Goal: Task Accomplishment & Management: Use online tool/utility

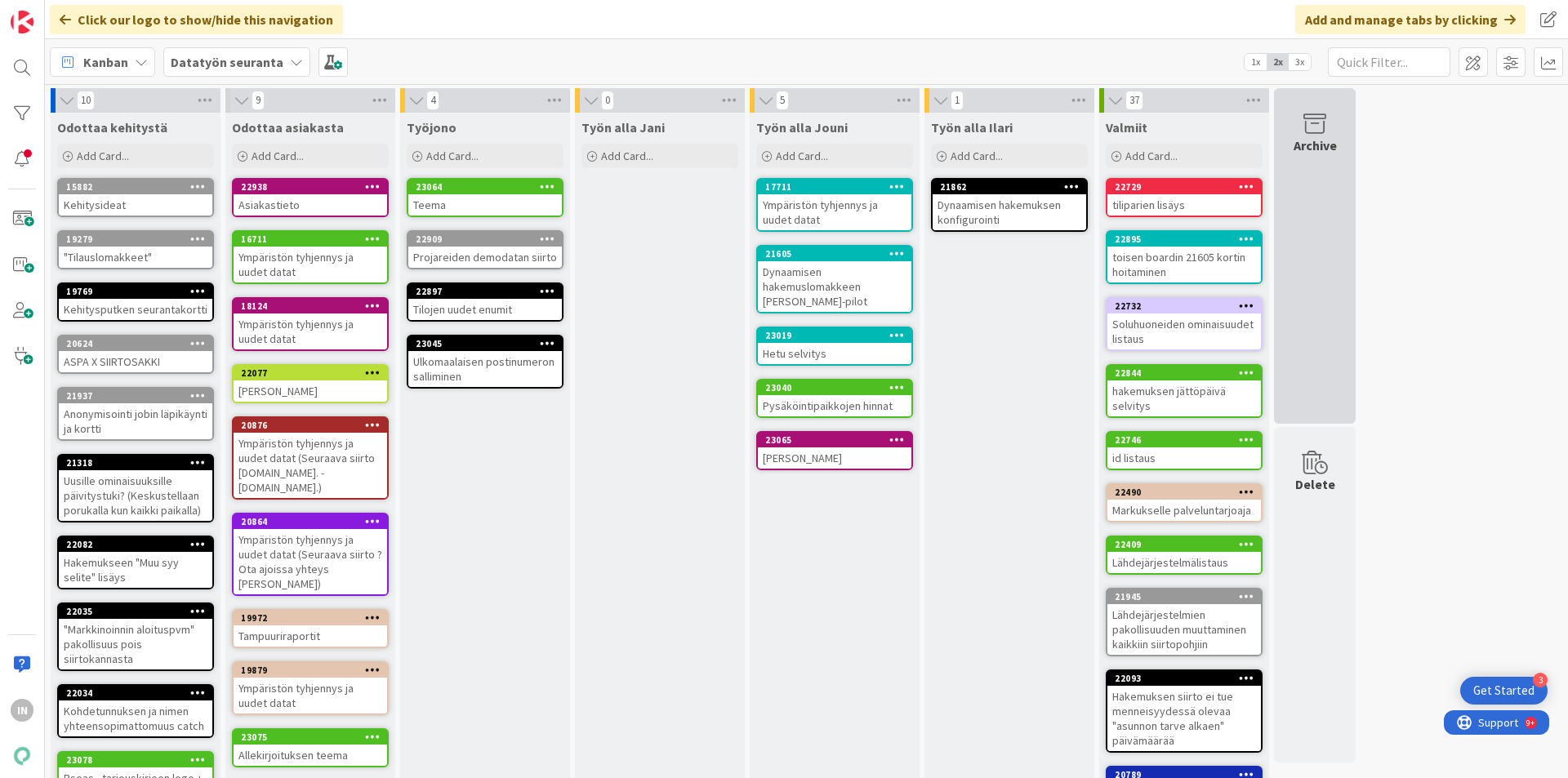
click at [1333, 154] on div "Archive" at bounding box center [1315, 144] width 43 height 19
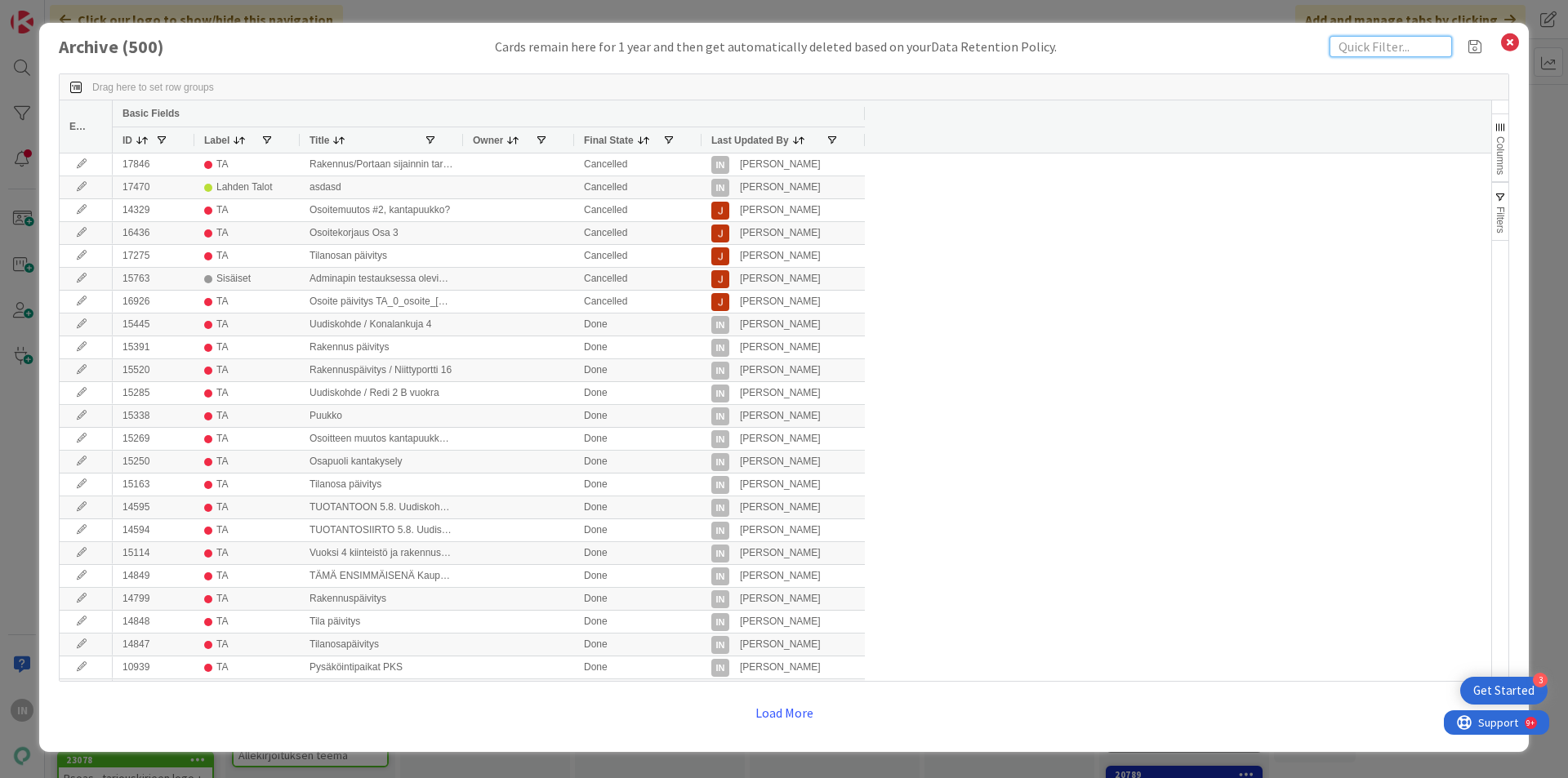
click at [1364, 53] on input "text" at bounding box center [1391, 46] width 122 height 21
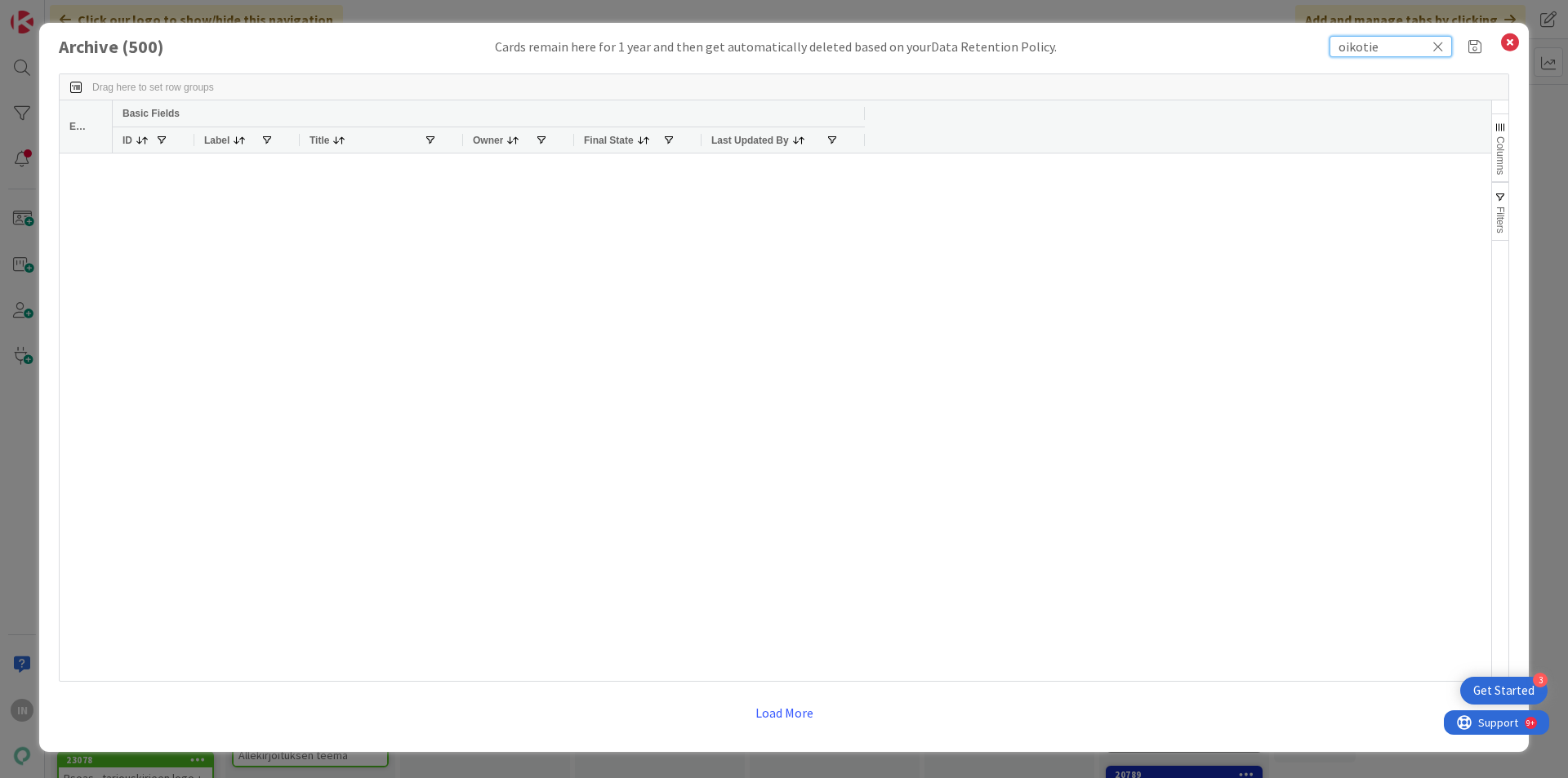
type input "oikotie"
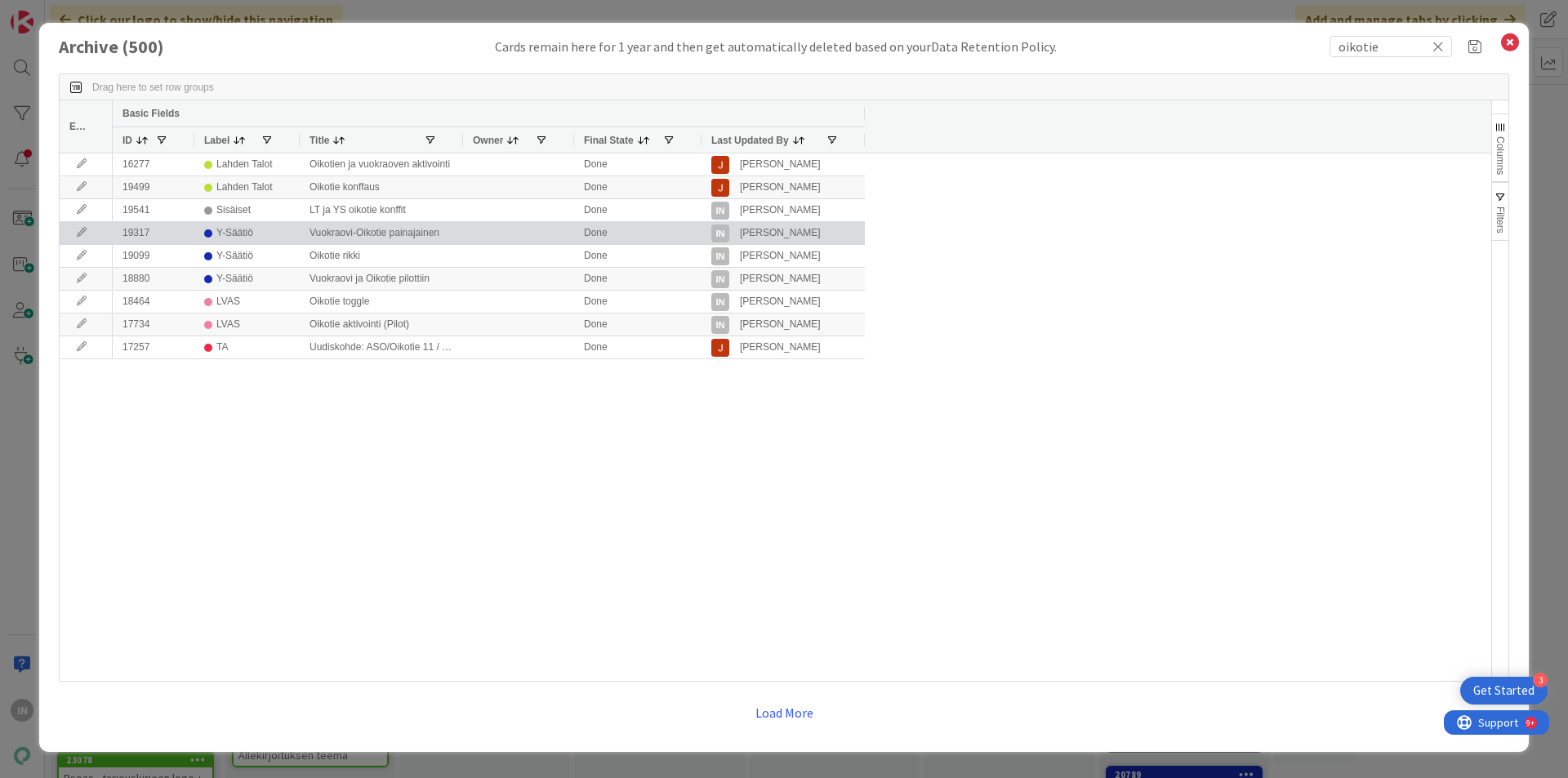
click at [419, 233] on div "Vuokraovi-Oikotie painajainen" at bounding box center [382, 234] width 164 height 22
click at [84, 235] on icon at bounding box center [81, 233] width 25 height 10
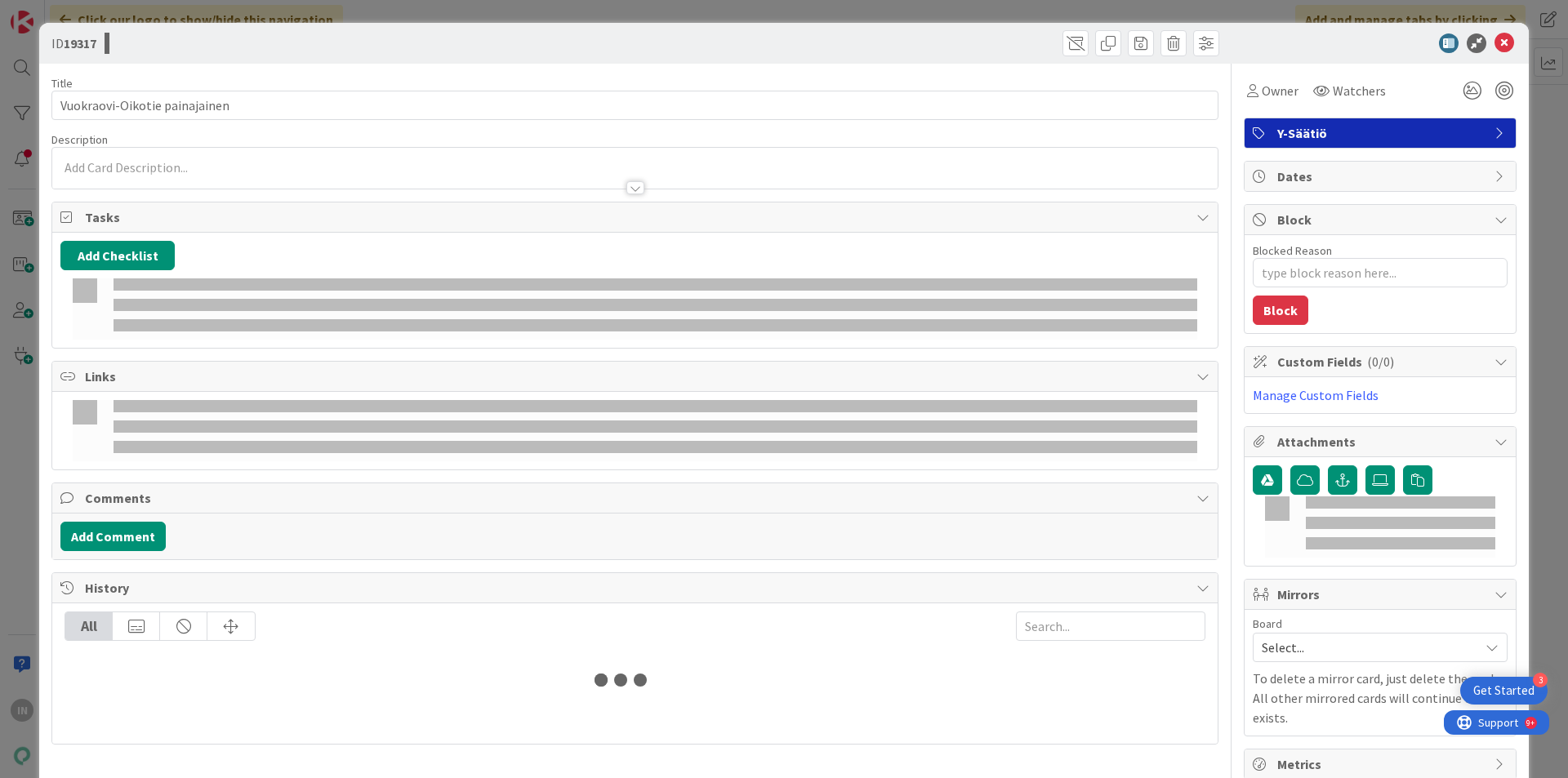
type textarea "x"
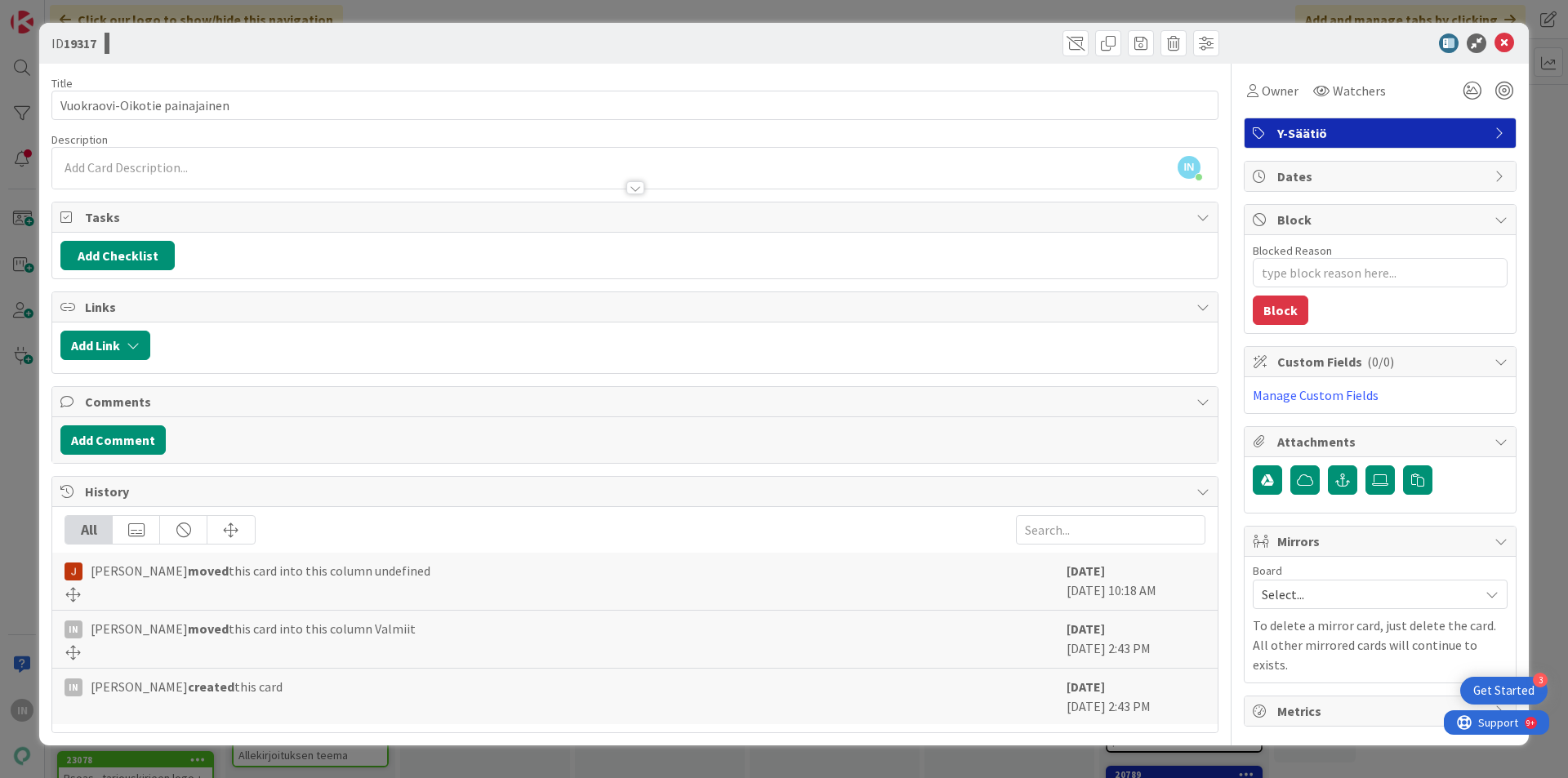
click at [633, 190] on div at bounding box center [635, 188] width 18 height 13
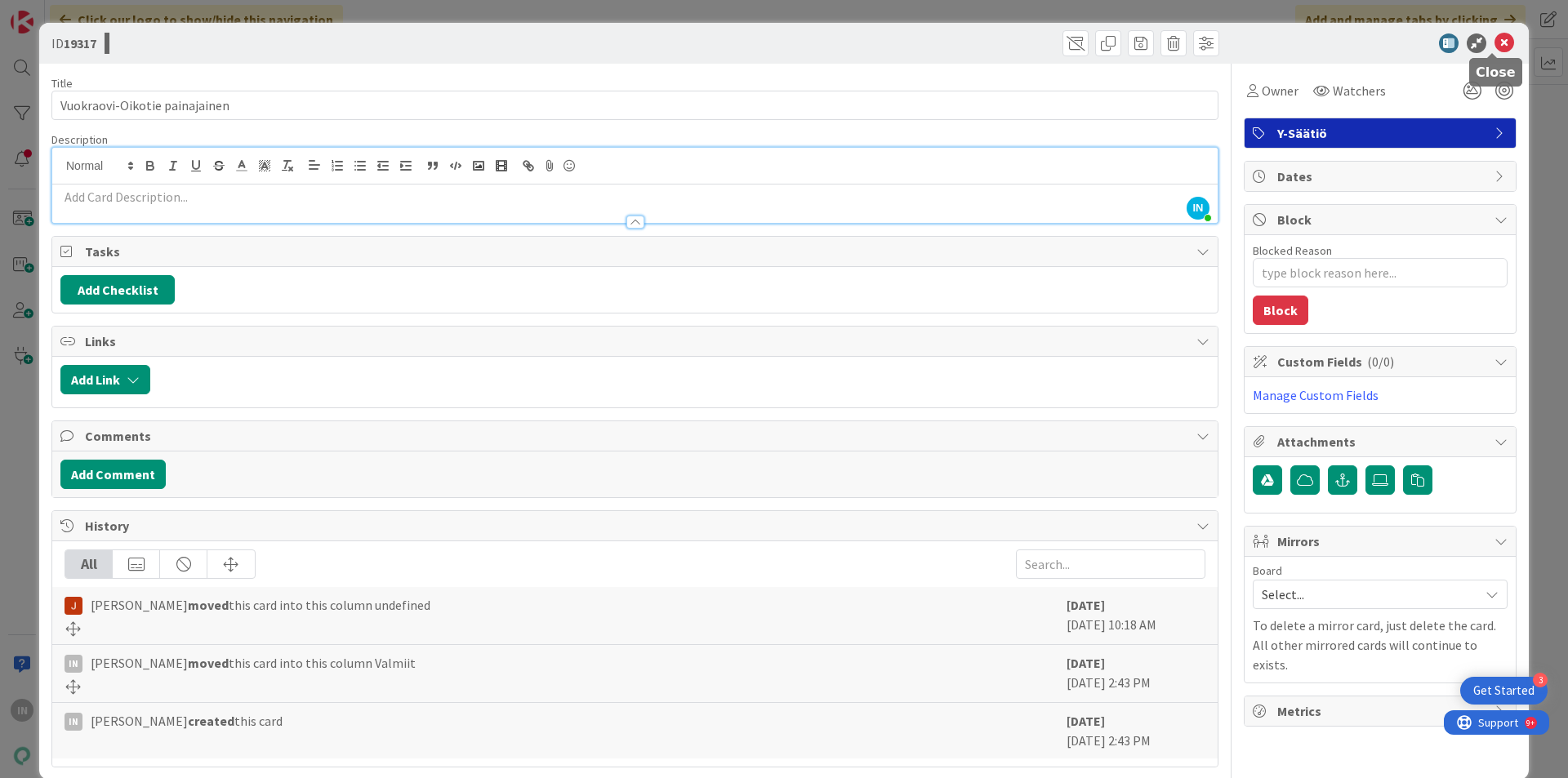
click at [1494, 37] on icon at bounding box center [1504, 42] width 19 height 19
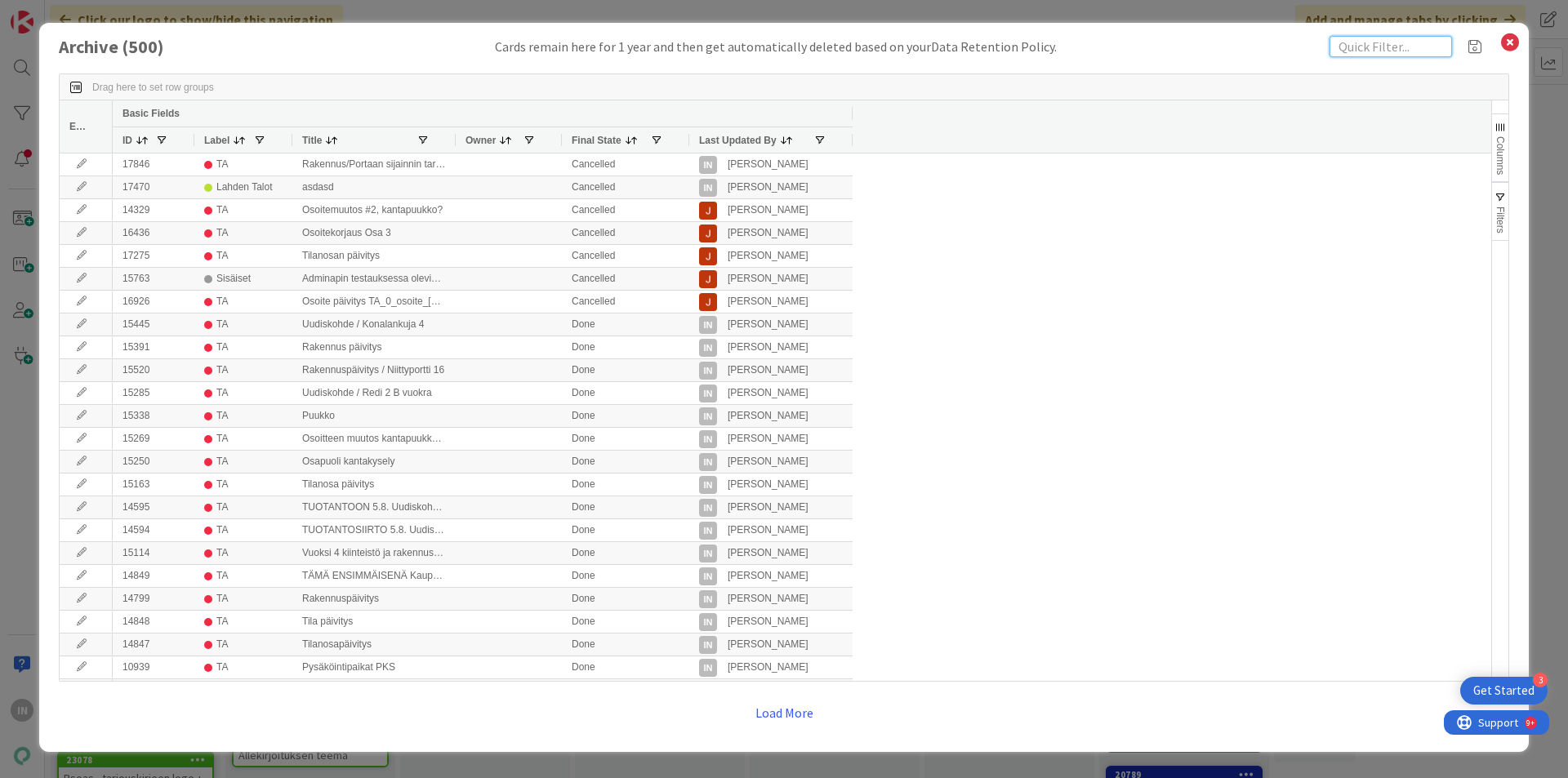
click at [1393, 47] on input "text" at bounding box center [1391, 46] width 122 height 21
type input "oikotie"
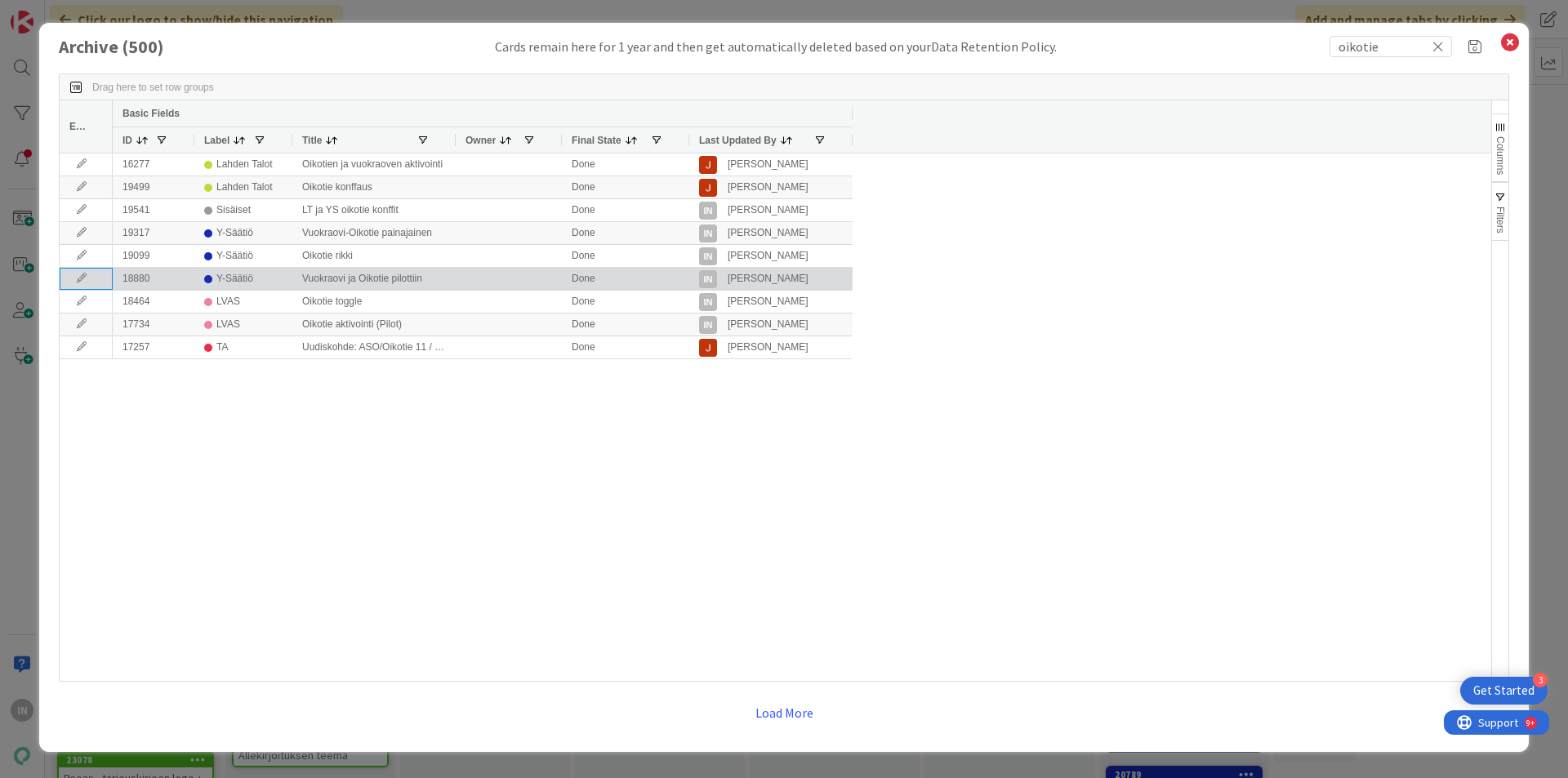
click at [82, 274] on icon at bounding box center [81, 279] width 25 height 10
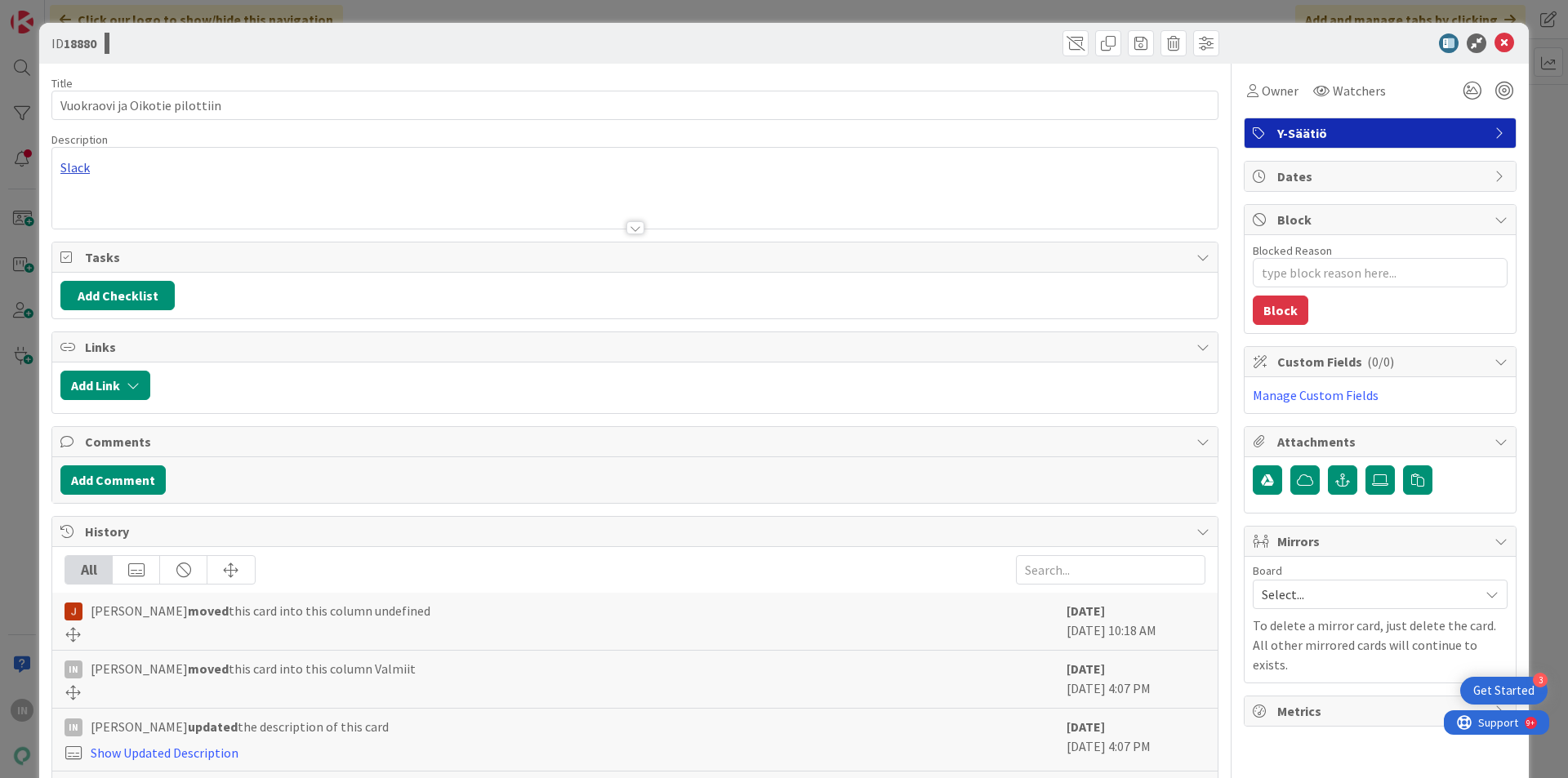
click at [81, 164] on div "Slack" at bounding box center [635, 189] width 1165 height 81
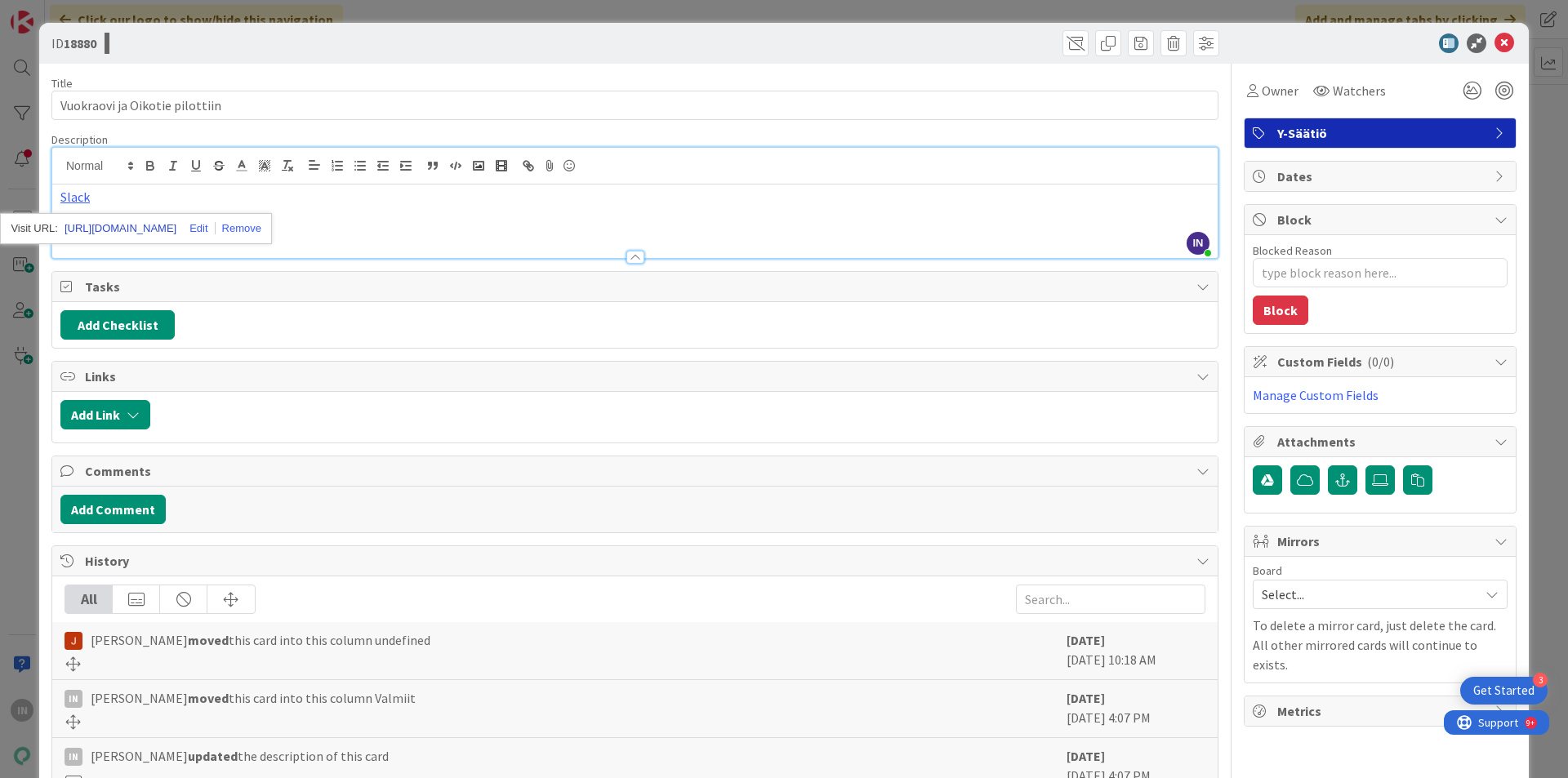
click at [124, 223] on link "[URL][DOMAIN_NAME]" at bounding box center [120, 228] width 112 height 21
click at [1494, 48] on icon at bounding box center [1504, 42] width 19 height 19
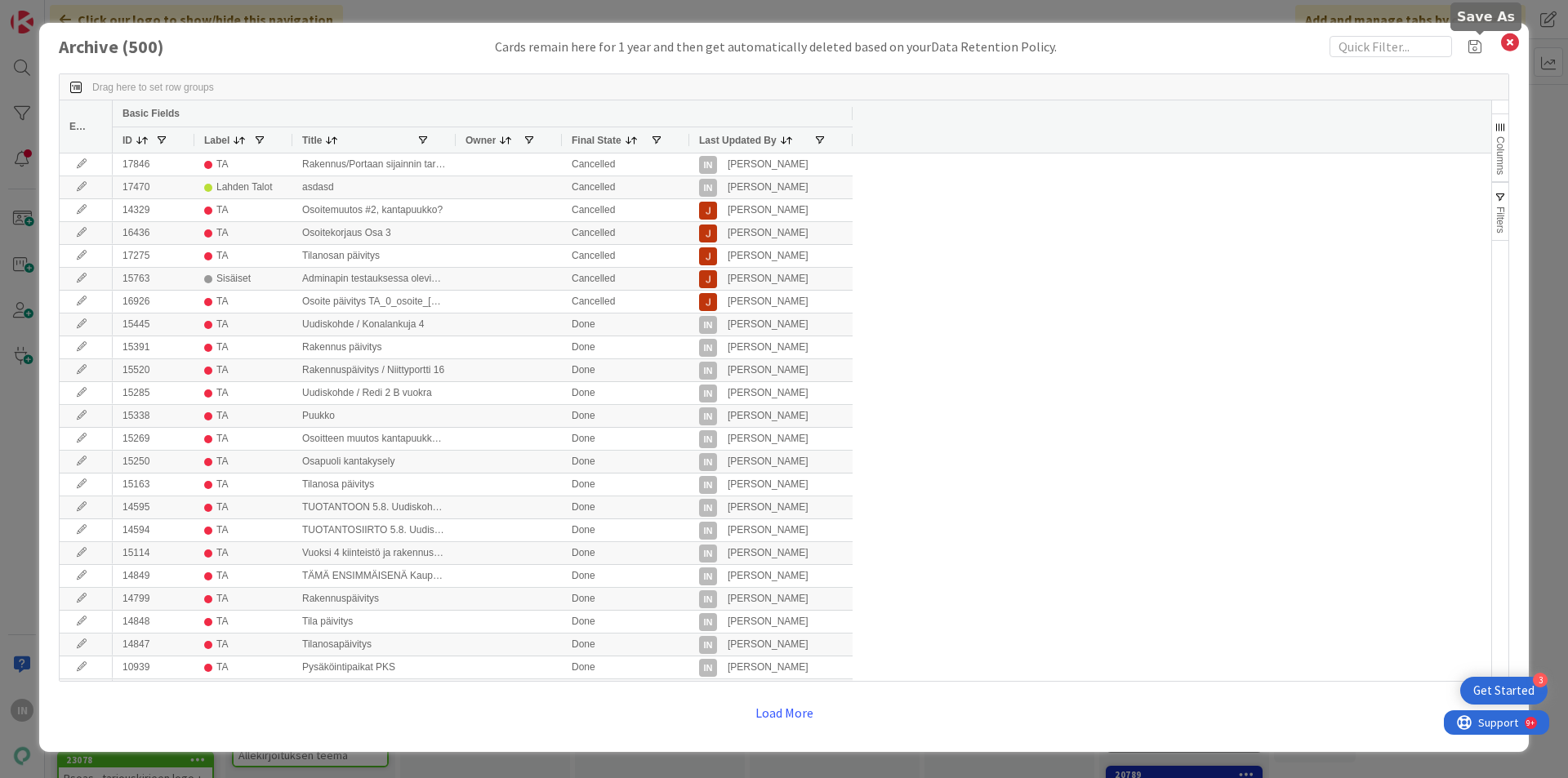
click at [1510, 48] on icon at bounding box center [1510, 42] width 21 height 23
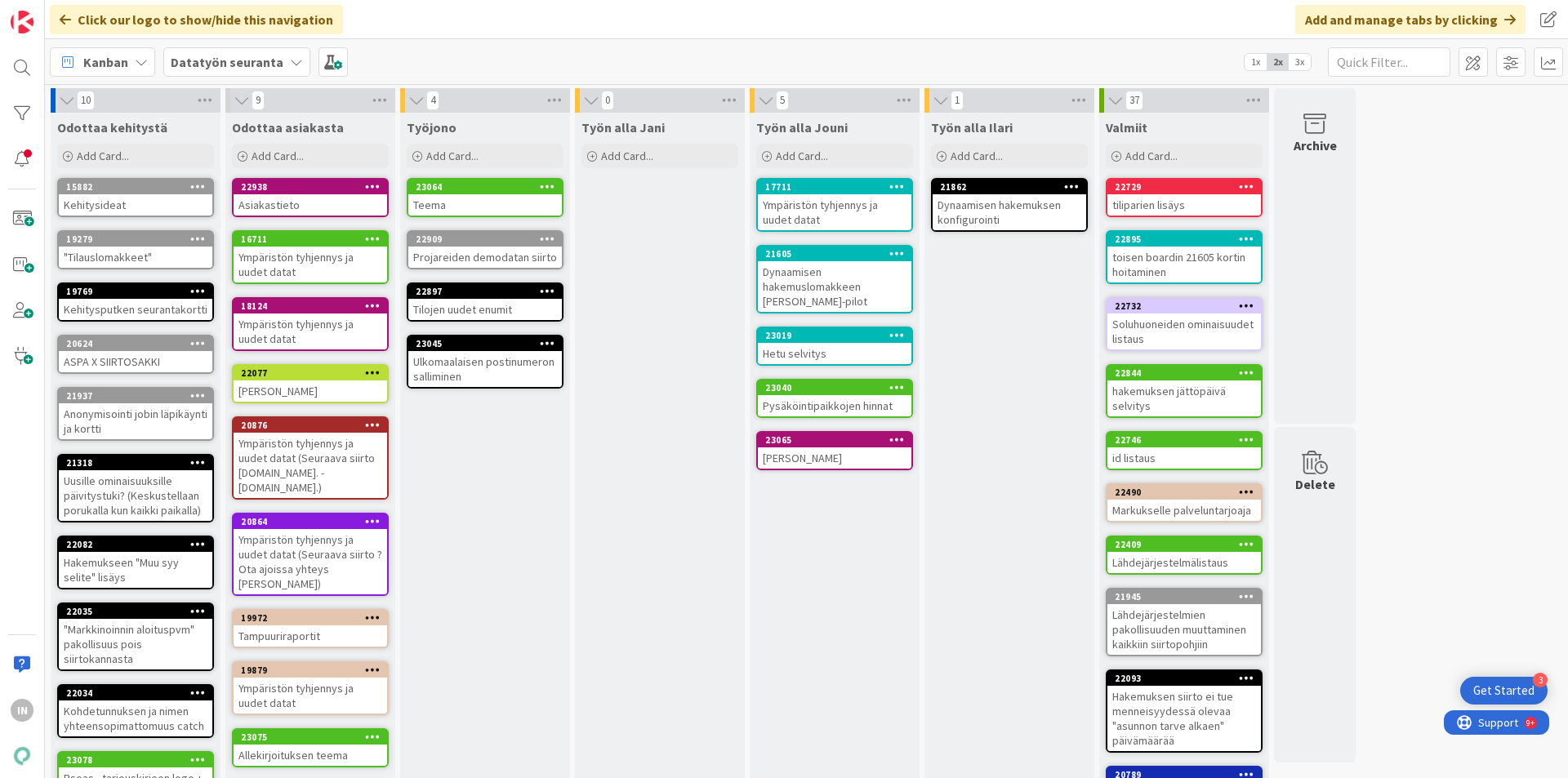
click at [577, 471] on div "Työn alla Jani Add Card..." at bounding box center [659, 500] width 170 height 774
click at [941, 154] on icon at bounding box center [942, 156] width 10 height 10
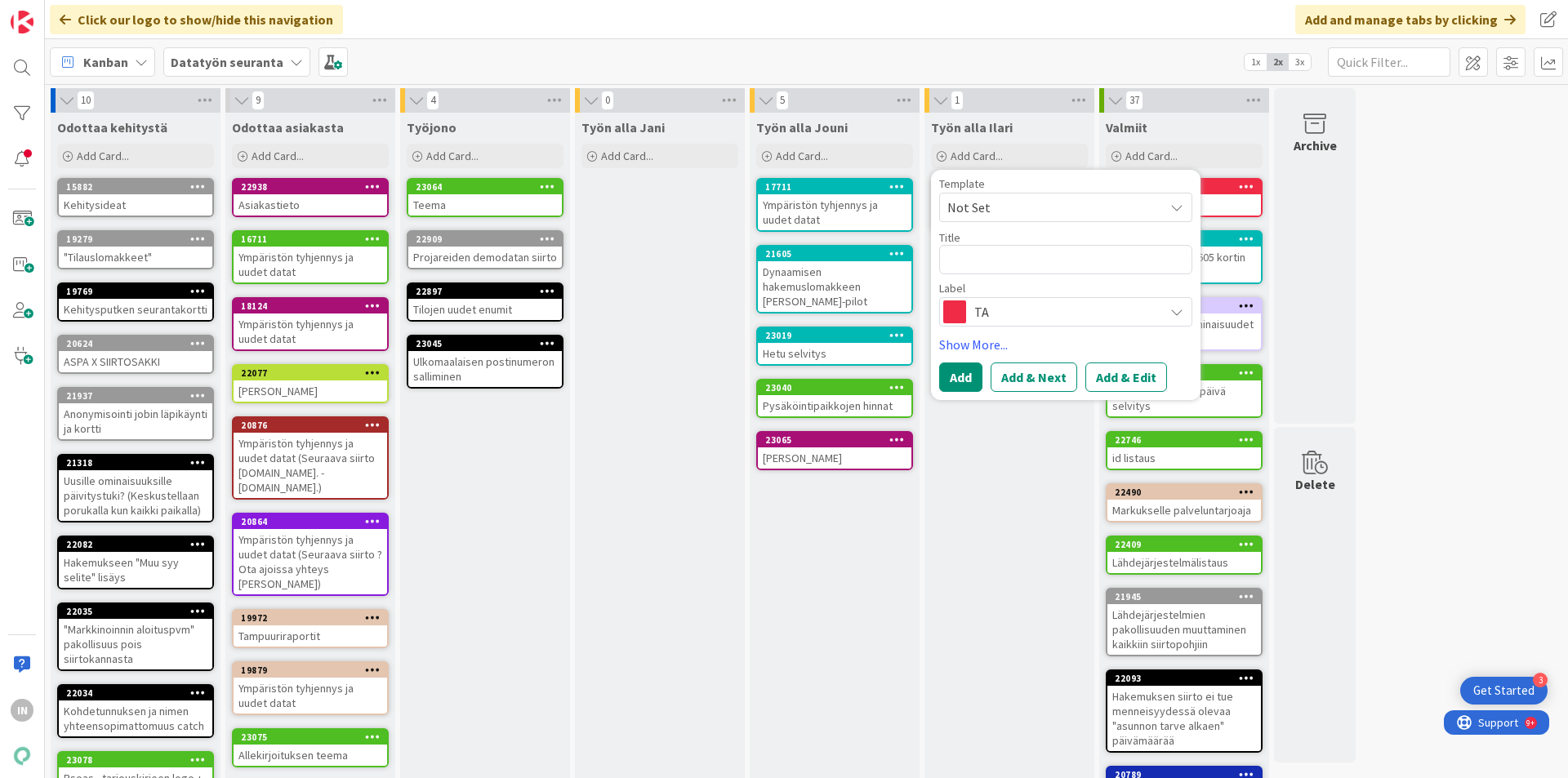
click at [1022, 306] on span "TA" at bounding box center [1065, 312] width 181 height 23
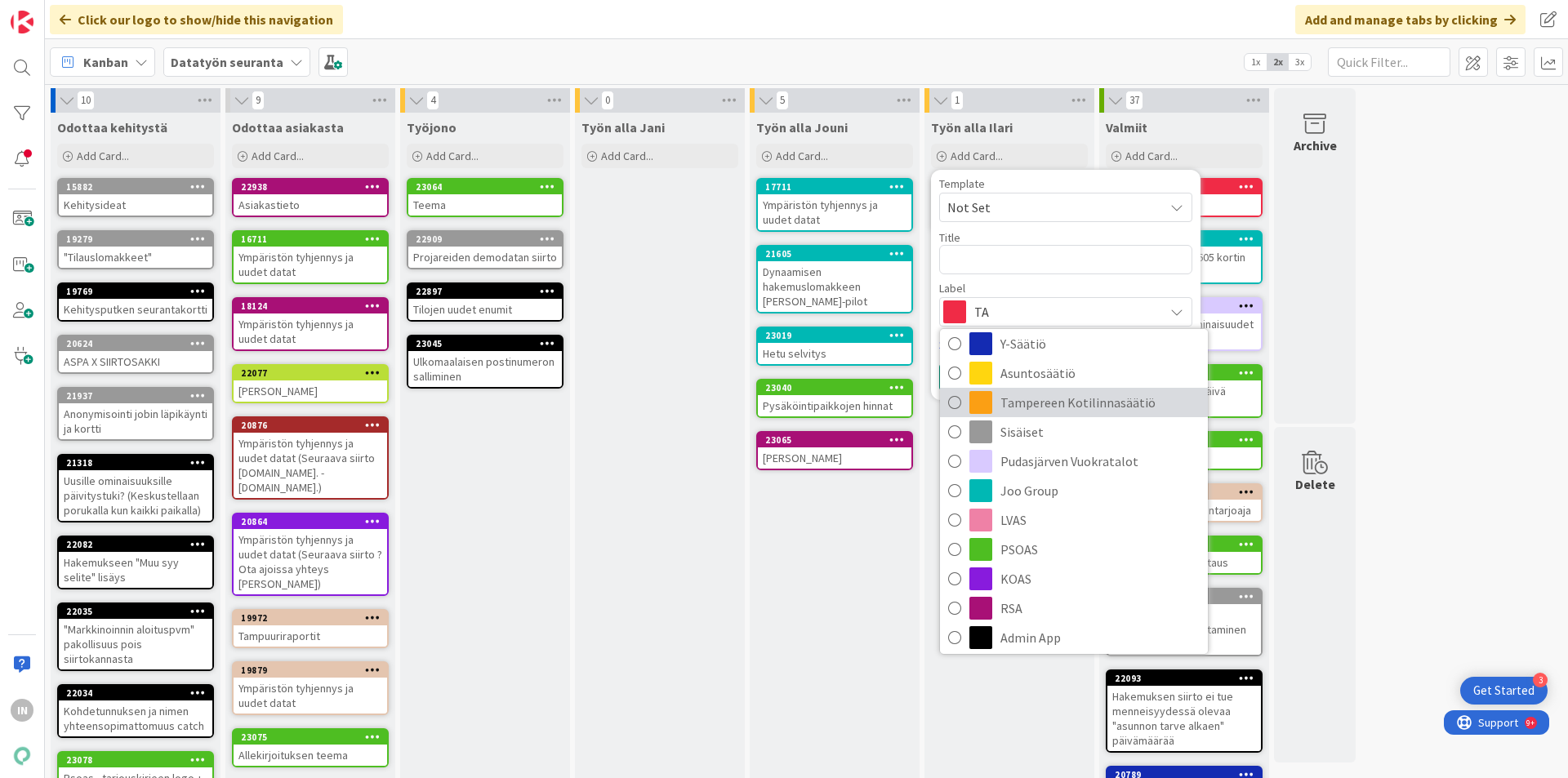
scroll to position [201, 0]
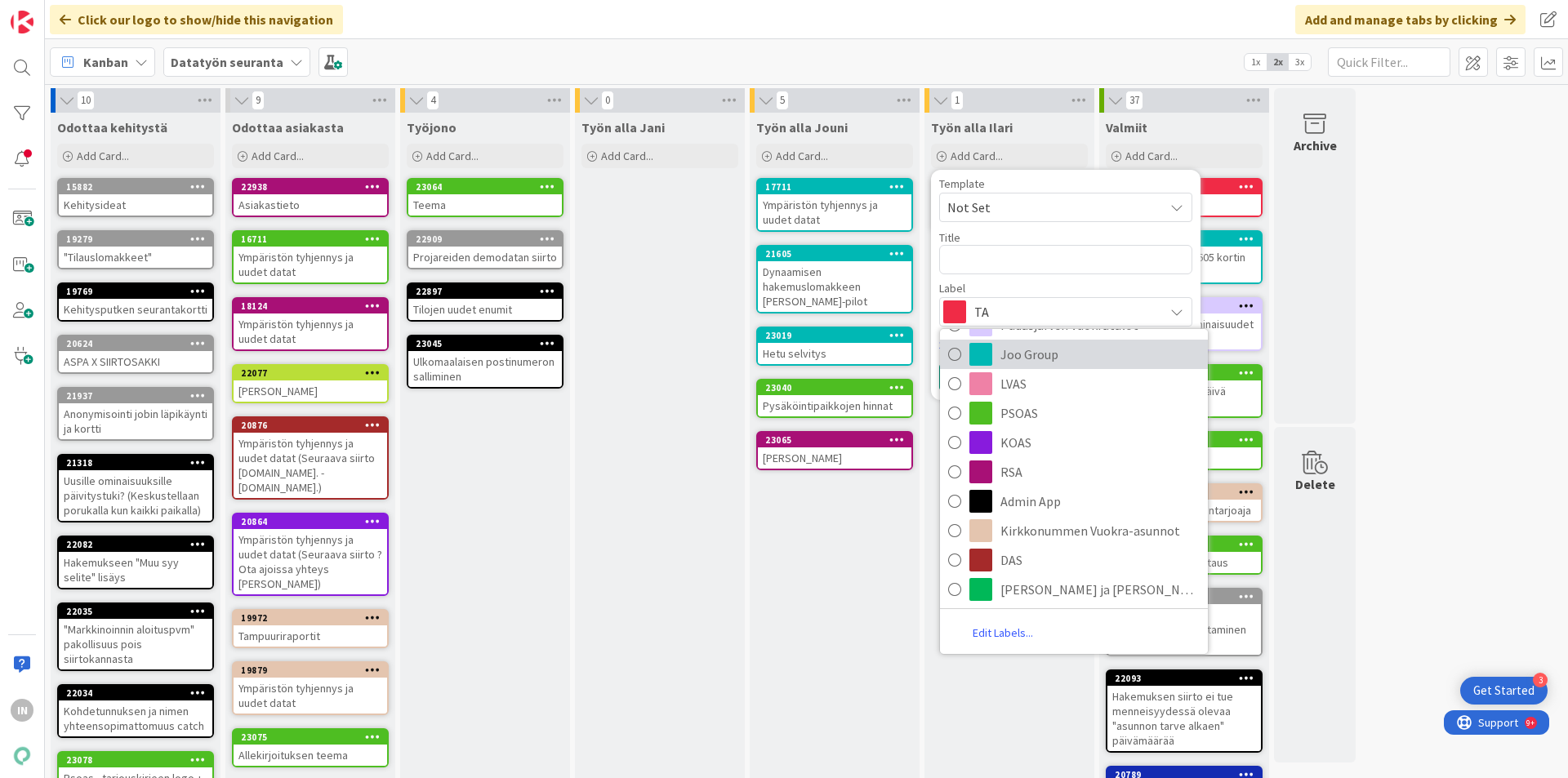
click at [1042, 349] on span "Joo Group" at bounding box center [1100, 354] width 200 height 25
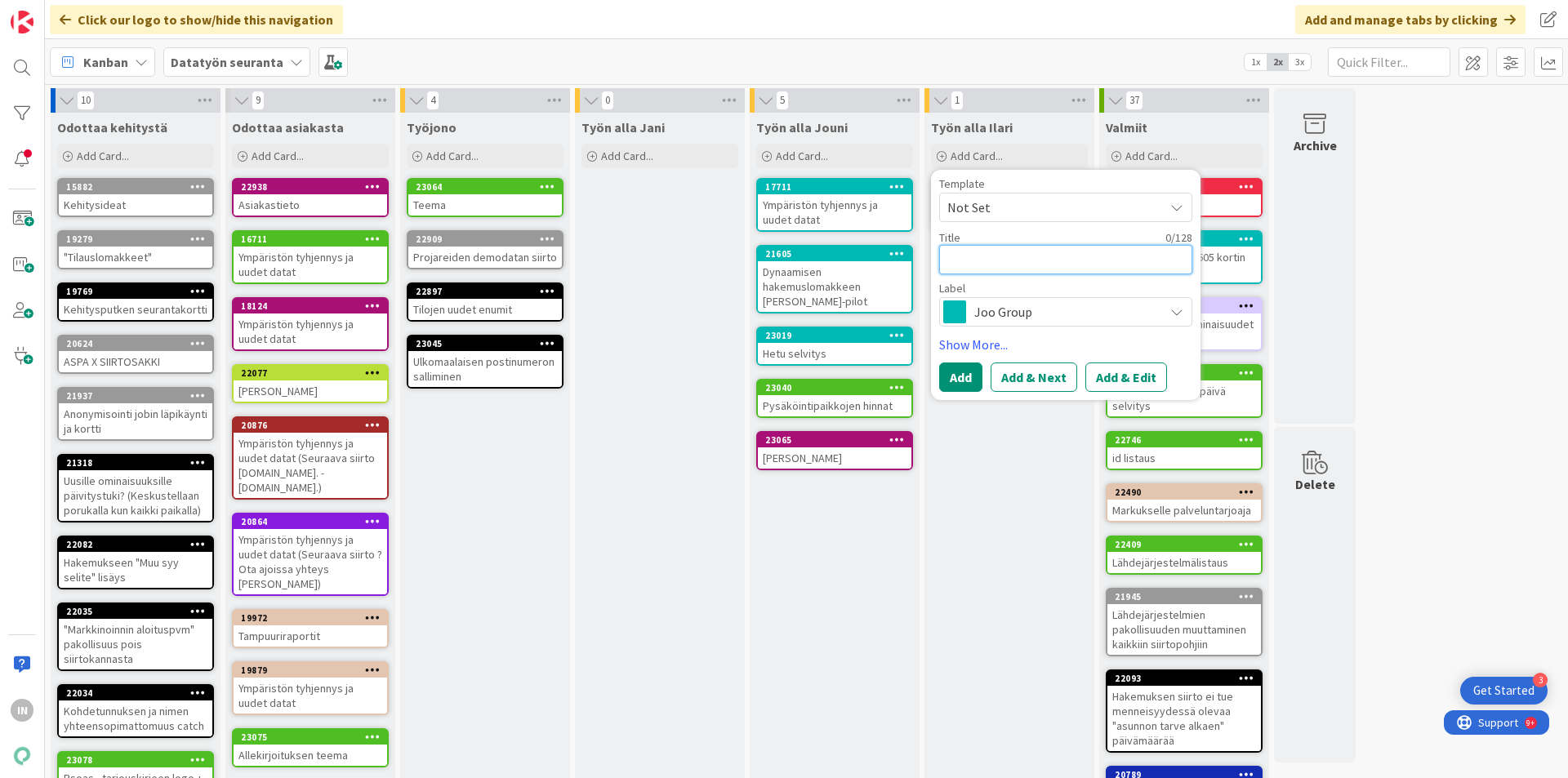
click at [997, 253] on textarea at bounding box center [1065, 259] width 253 height 29
type textarea "x"
type textarea "M"
type textarea "x"
type textarea "Ma"
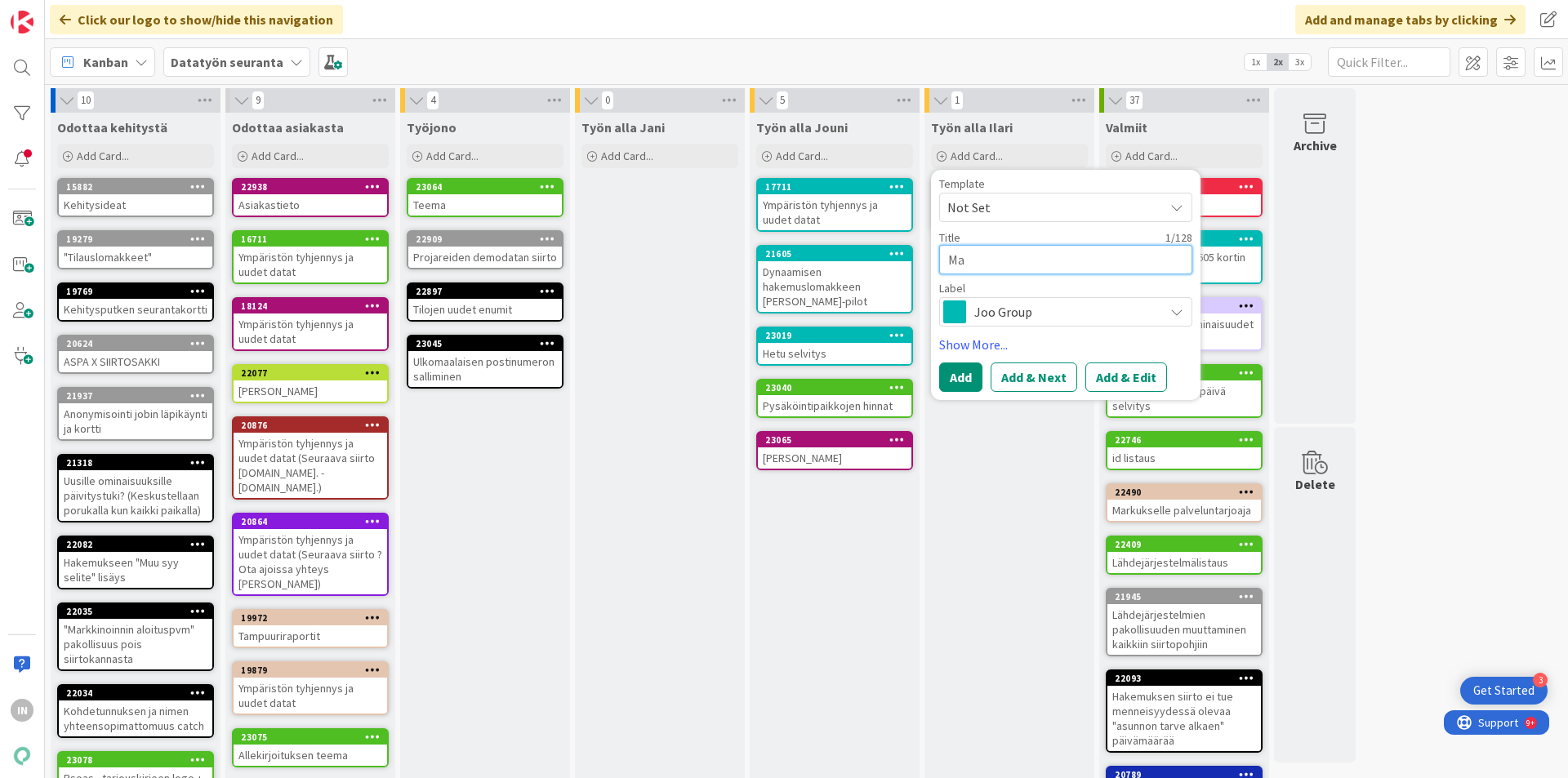
type textarea "x"
type textarea "Mar"
type textarea "x"
type textarea "Mark"
type textarea "x"
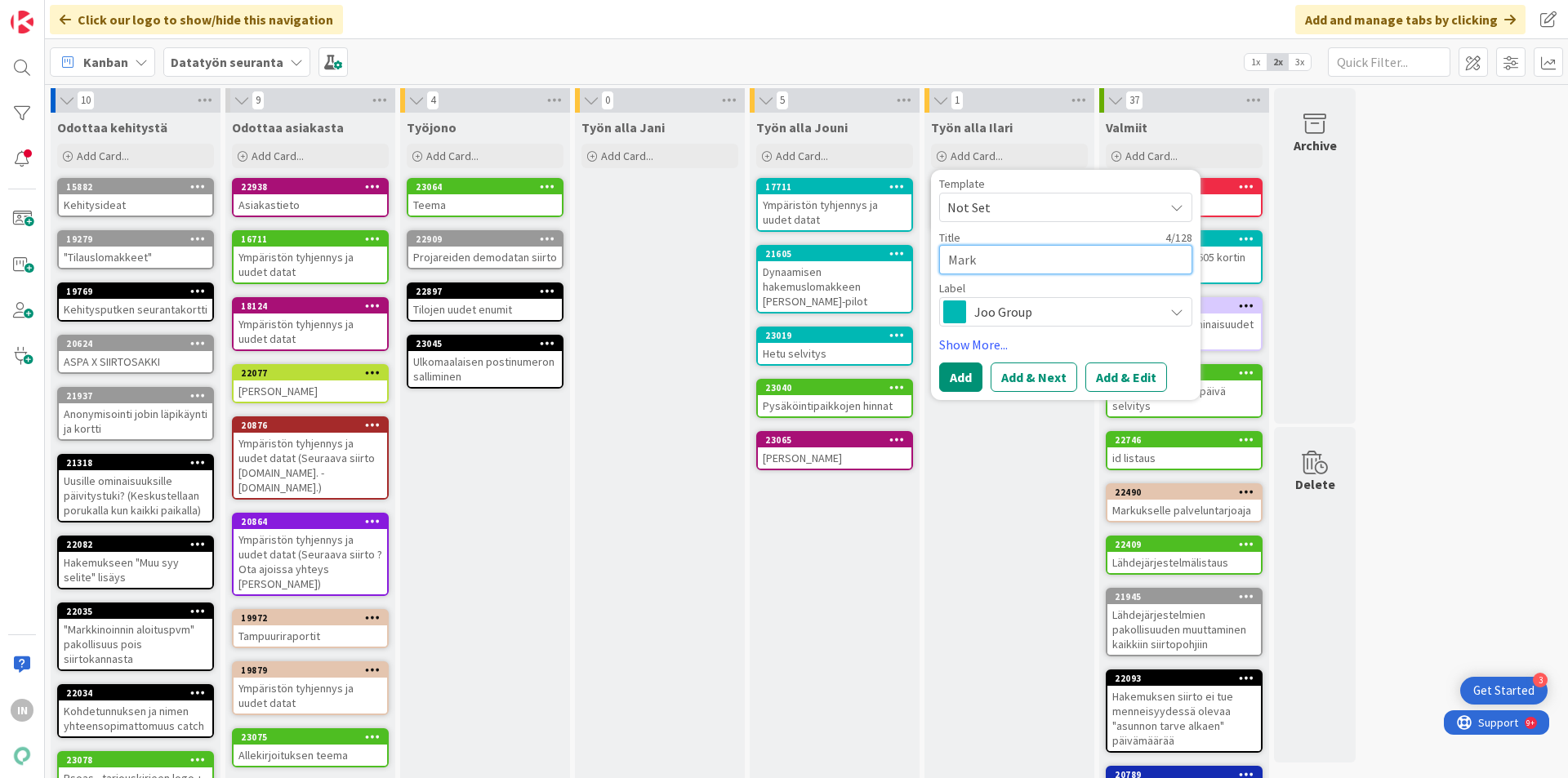
type textarea "Markk"
type textarea "x"
type textarea "[PERSON_NAME]"
type textarea "x"
type textarea "[PERSON_NAME]"
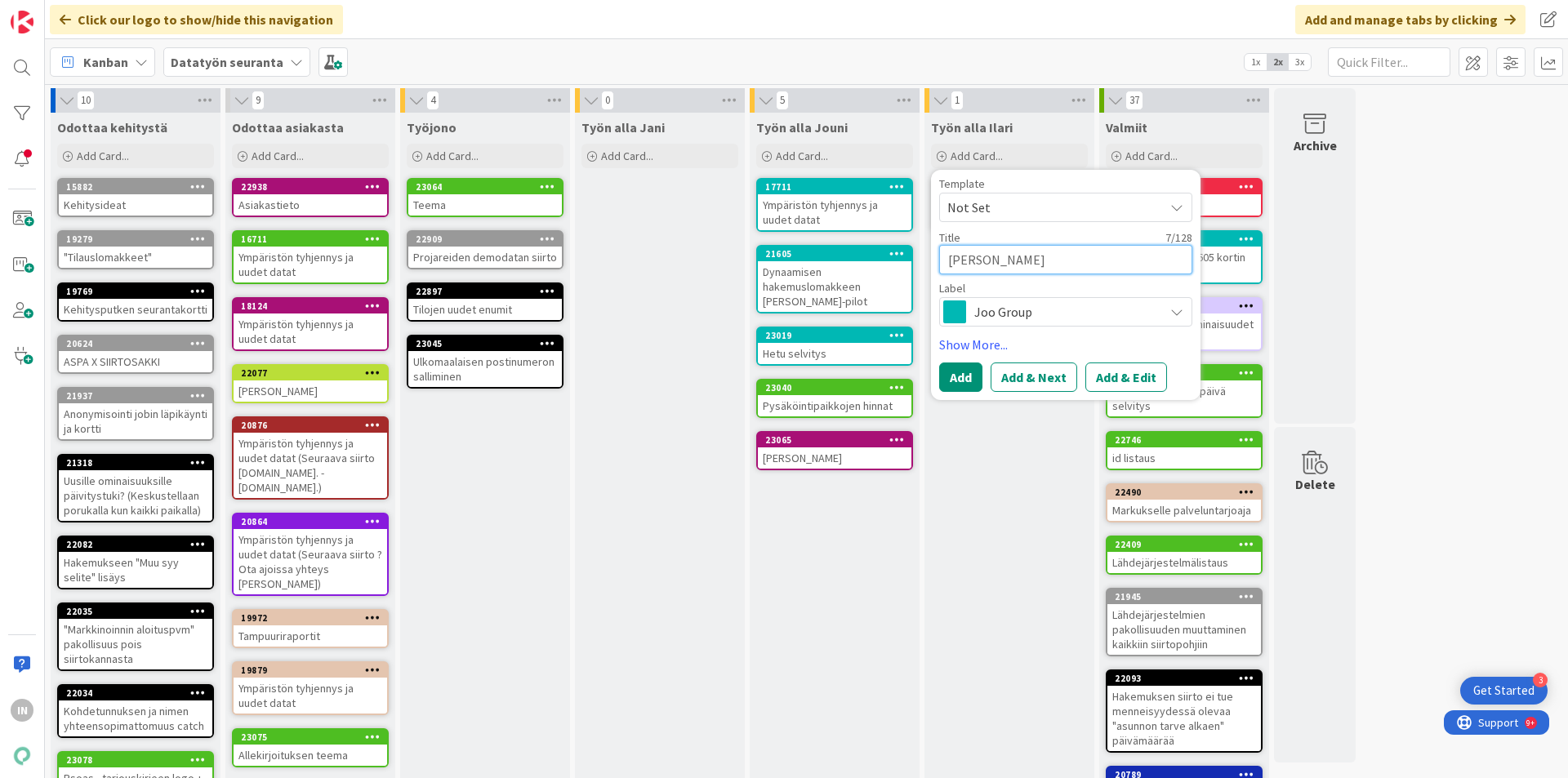
type textarea "x"
type textarea "[PERSON_NAME]"
type textarea "x"
type textarea "Markkinap"
type textarea "x"
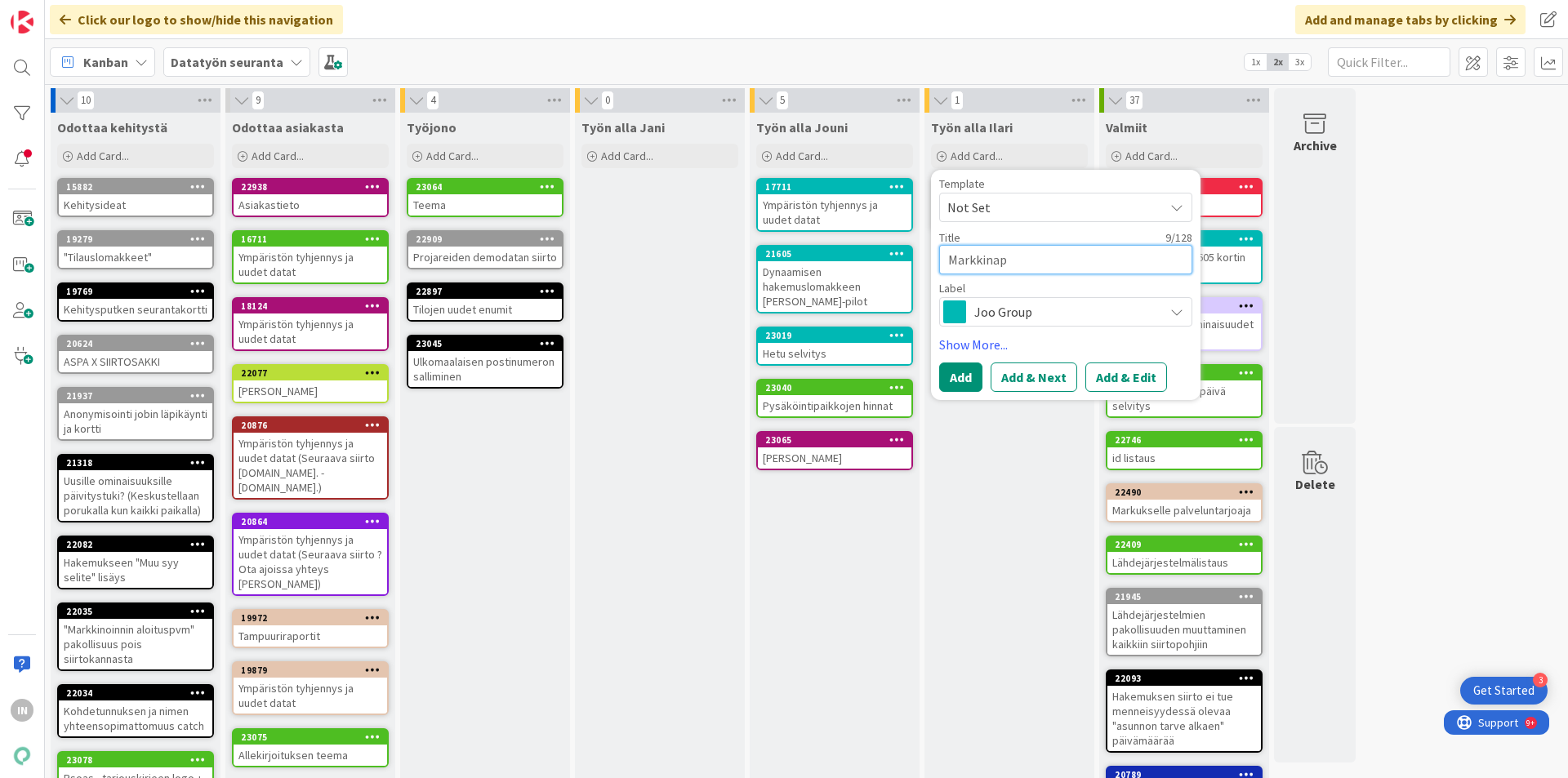
type textarea "Markkinapa"
type textarea "x"
type textarea "Markkinapai"
type textarea "x"
type textarea "Markkinapaik"
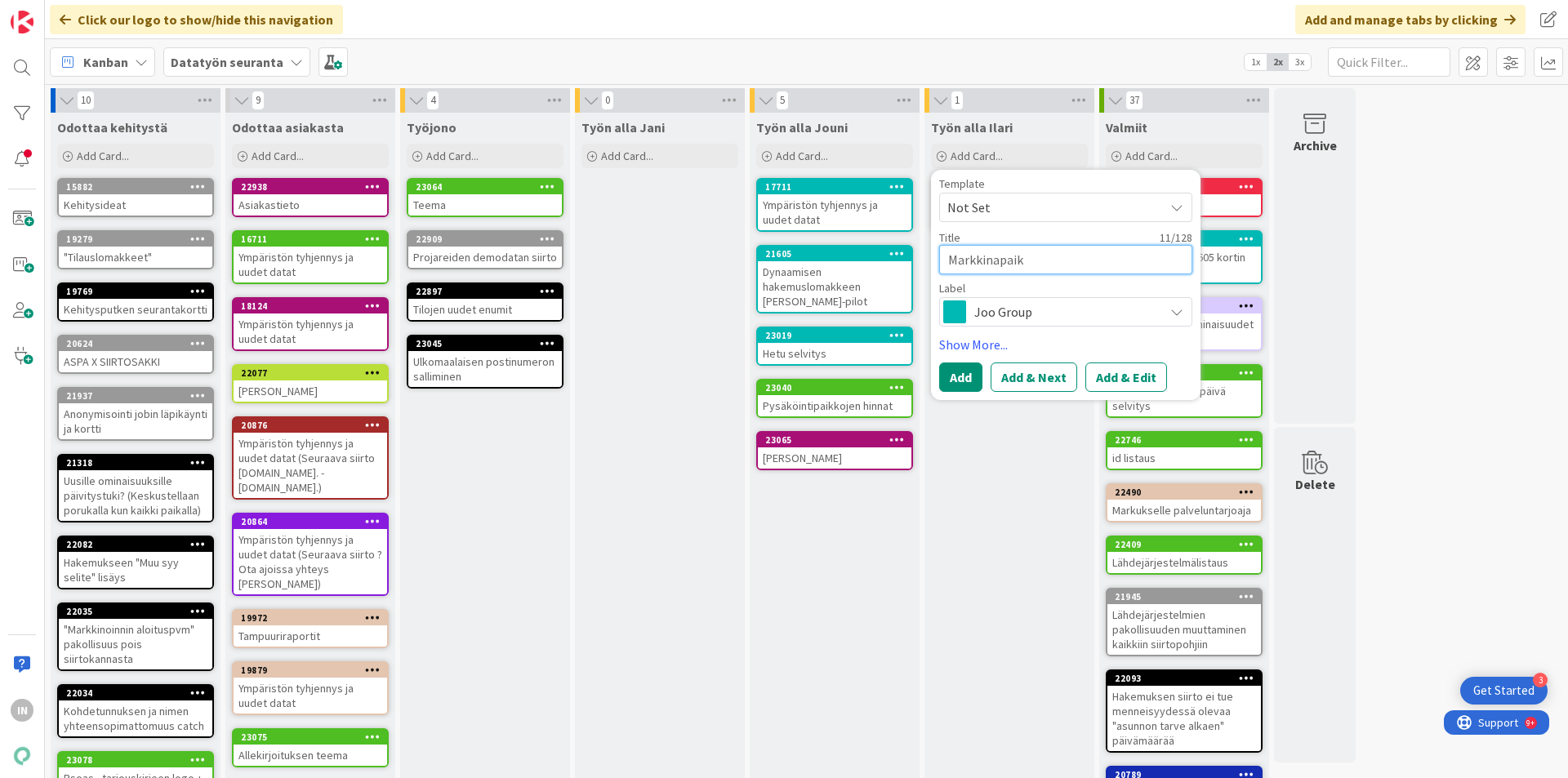
type textarea "x"
type textarea "Markkinapaika"
type textarea "x"
type textarea "Markkinapaikat"
type textarea "x"
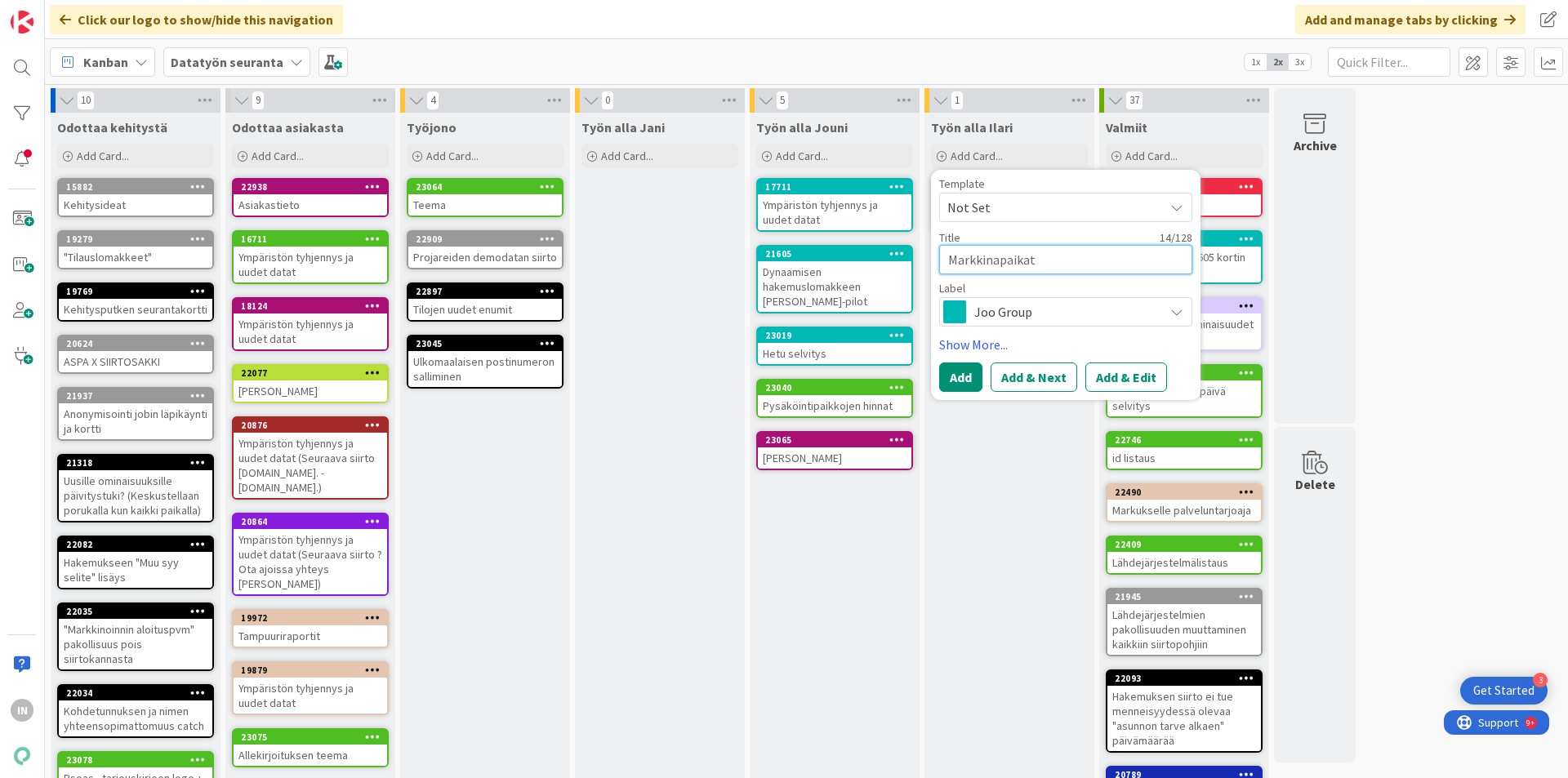
type textarea "Markkinapaikat("
type textarea "x"
type textarea "Markkinapaikat(?"
type textarea "x"
type textarea "Markkinapaikat(?)"
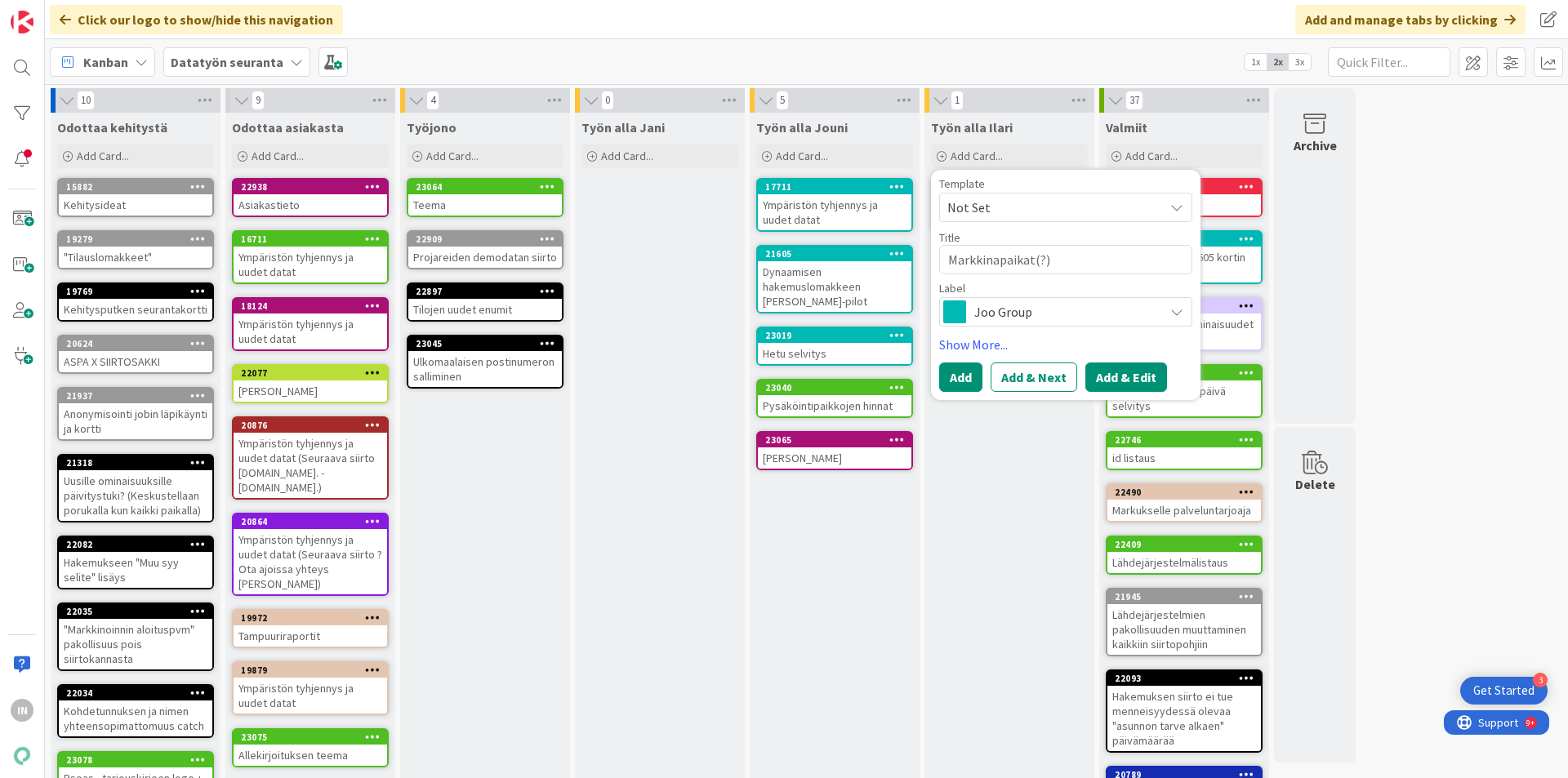
click at [1120, 374] on button "Add & Edit" at bounding box center [1126, 377] width 82 height 29
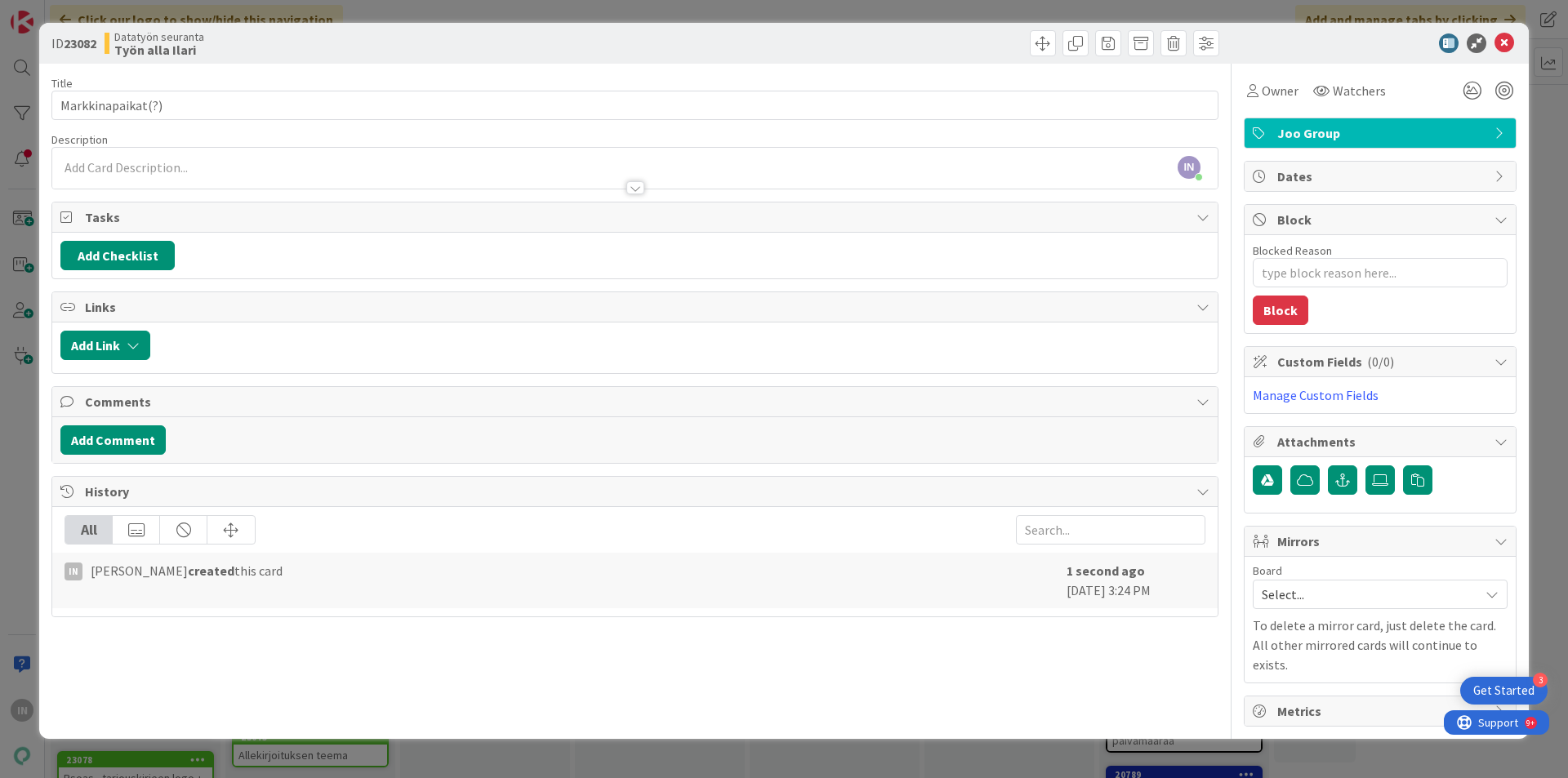
click at [197, 159] on div "IN [PERSON_NAME] just joined" at bounding box center [635, 168] width 1165 height 40
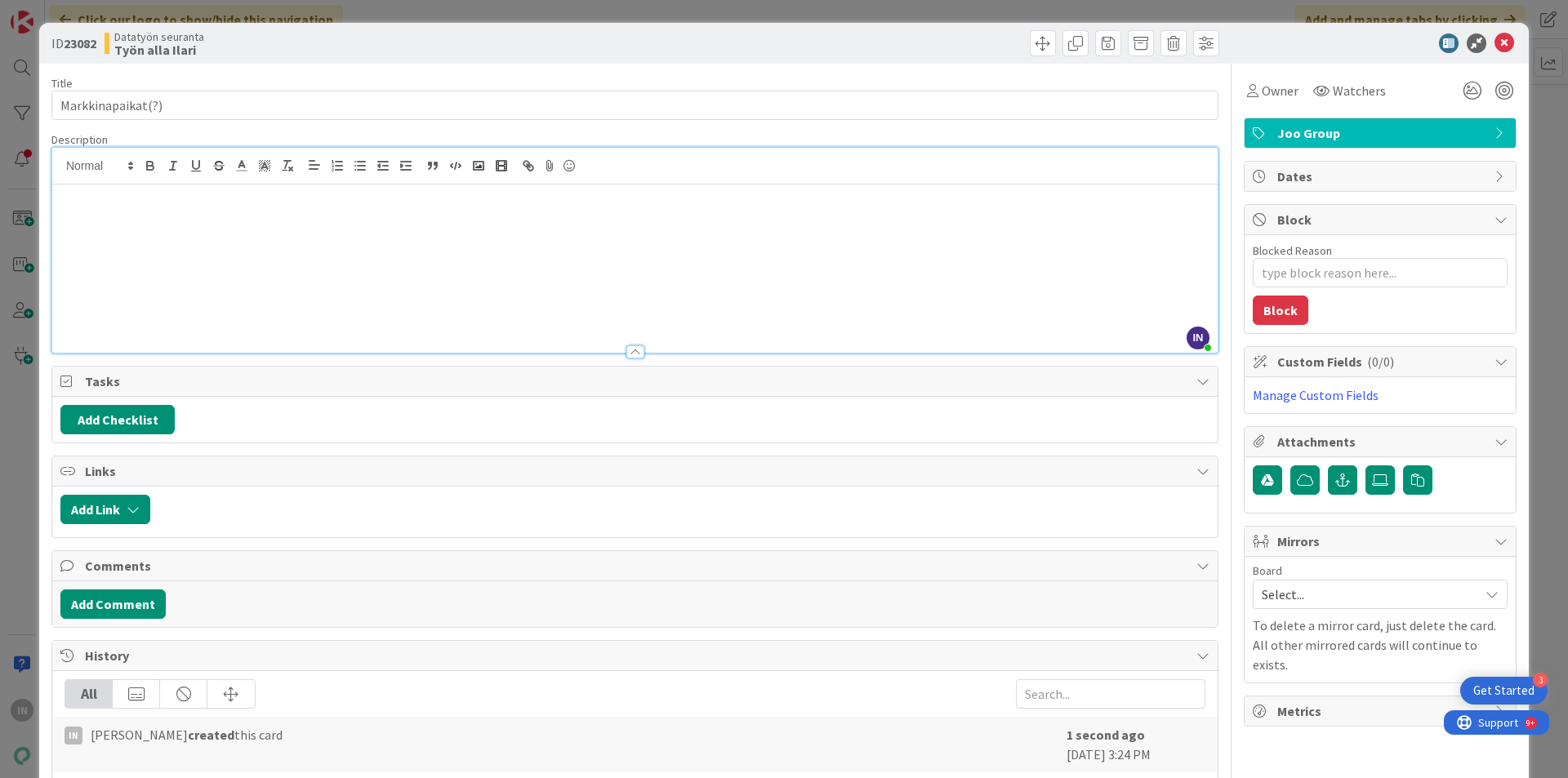
type textarea "x"
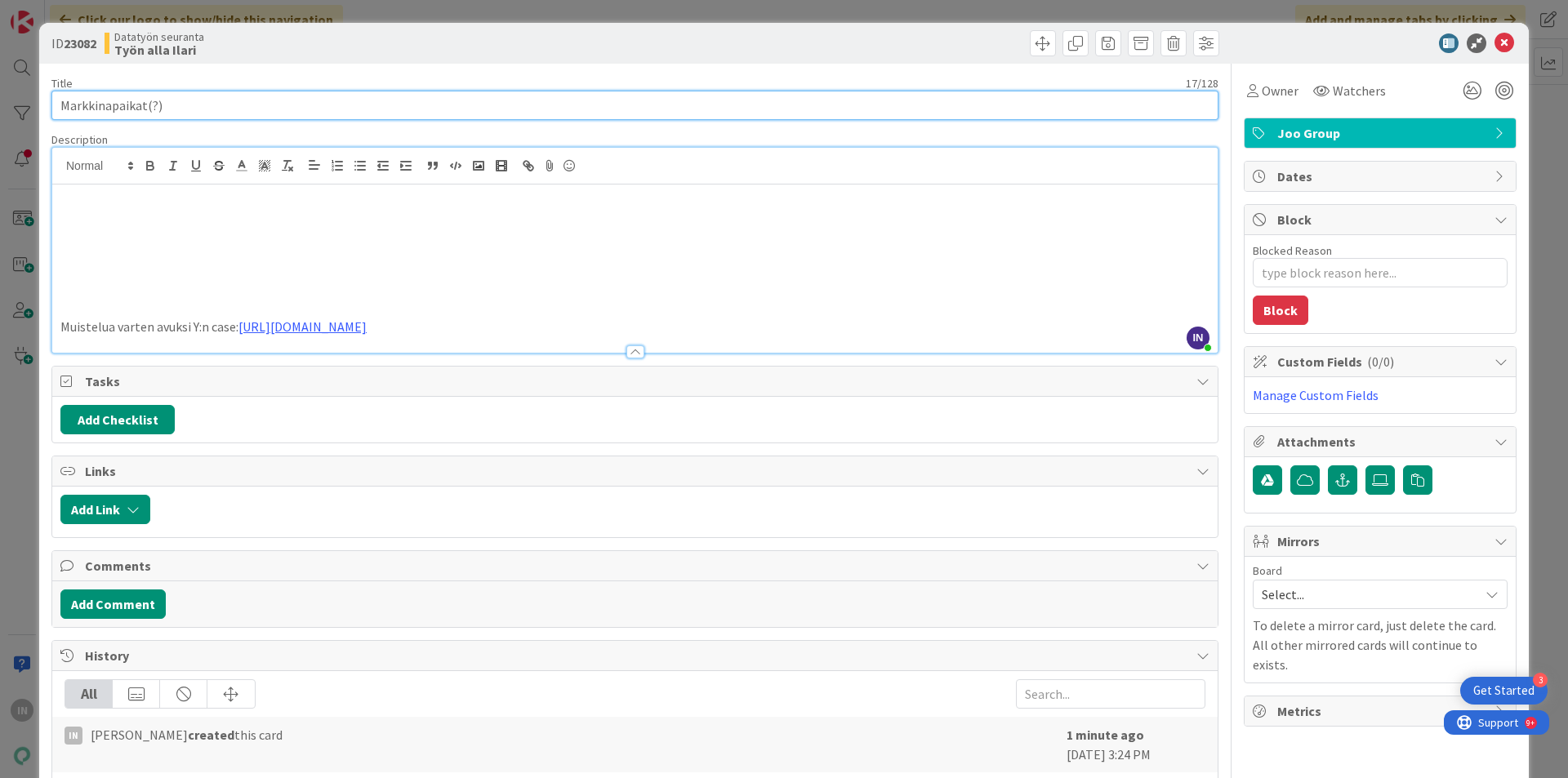
click at [144, 106] on input "Markkinapaikat(?)" at bounding box center [635, 106] width 1167 height 29
type input "Oikotie"
type textarea "x"
type input "Oikotie"
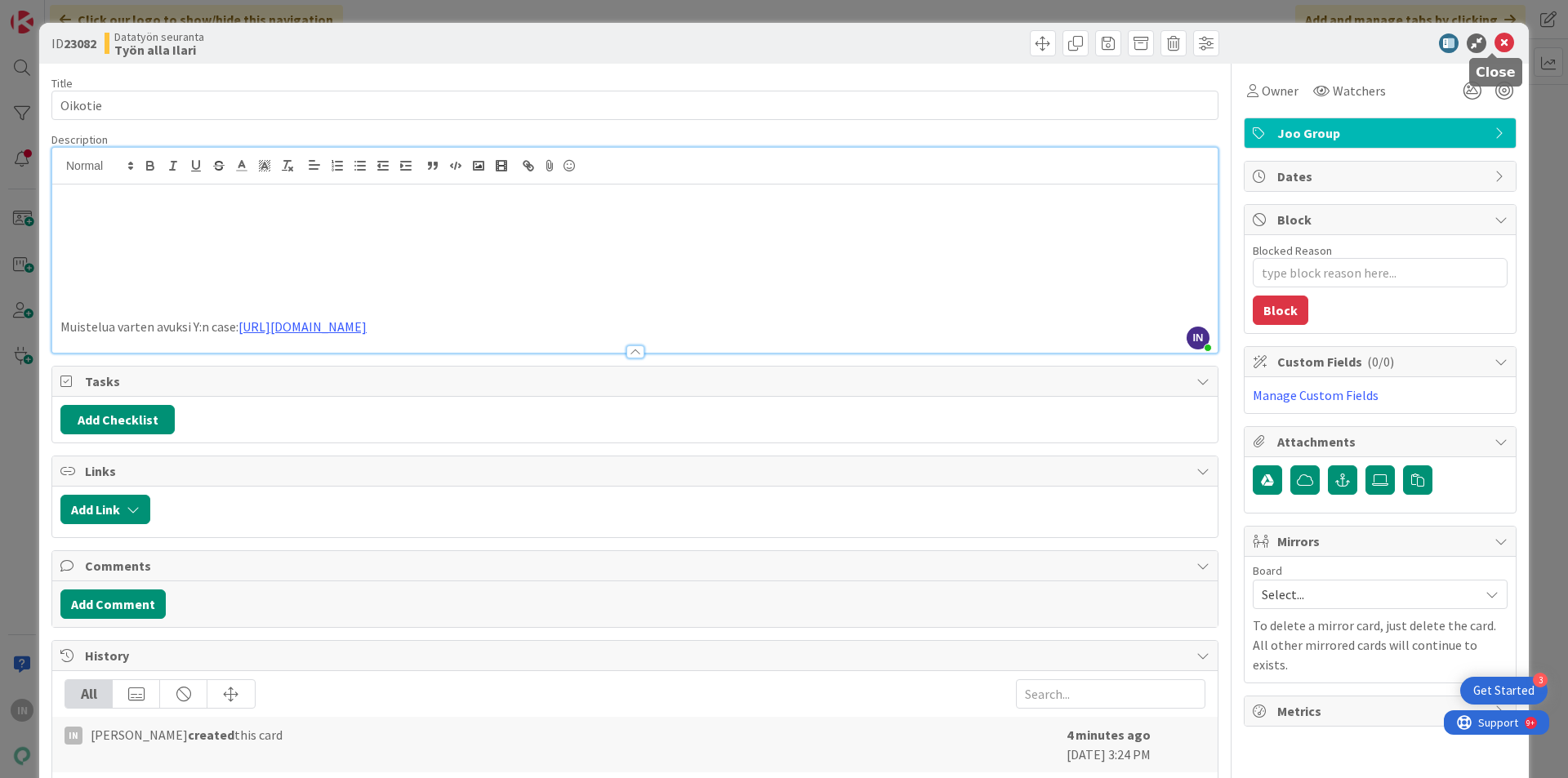
click at [1496, 48] on icon at bounding box center [1504, 42] width 19 height 19
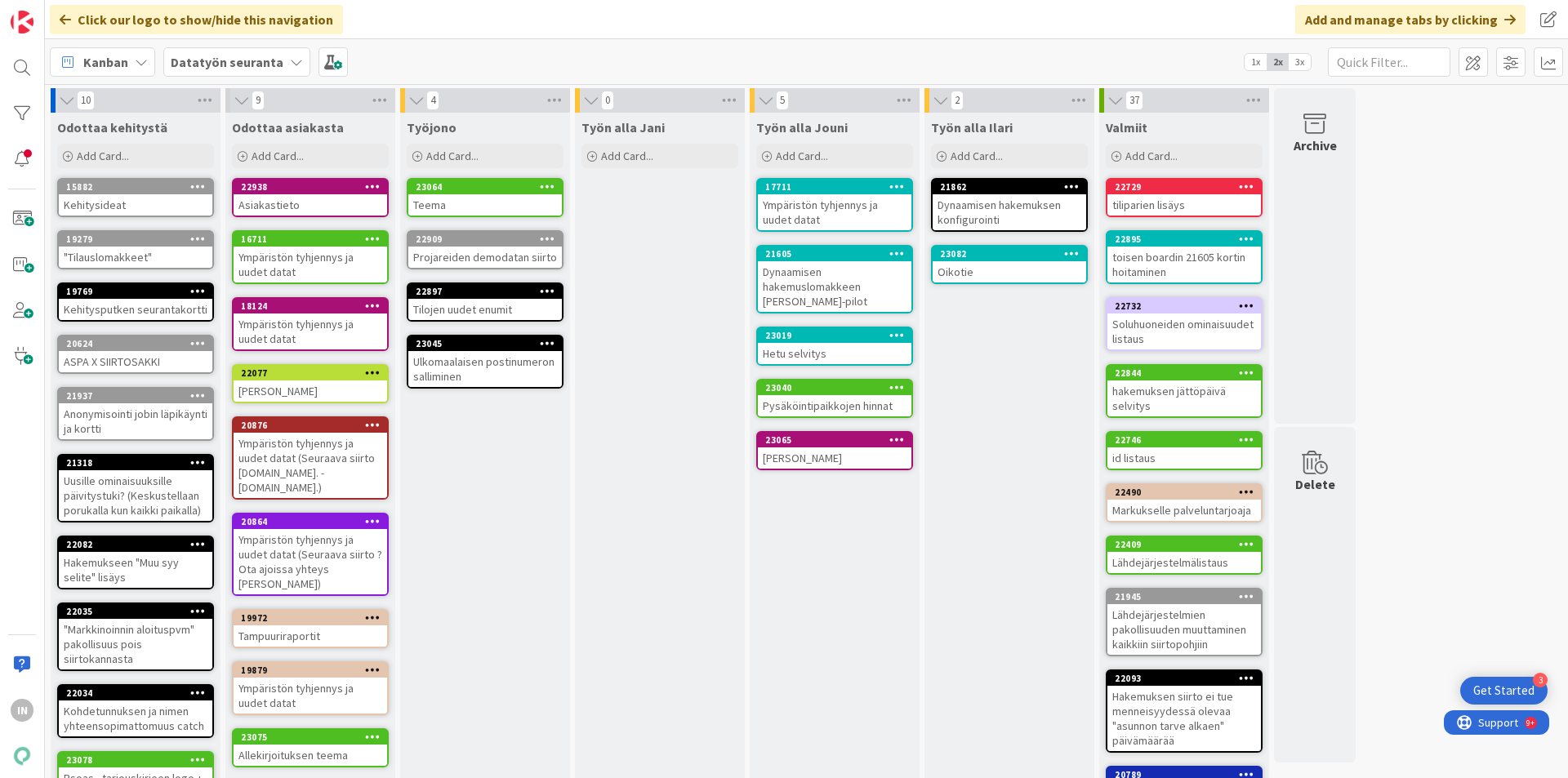
click at [993, 268] on div "Oikotie" at bounding box center [1009, 271] width 154 height 21
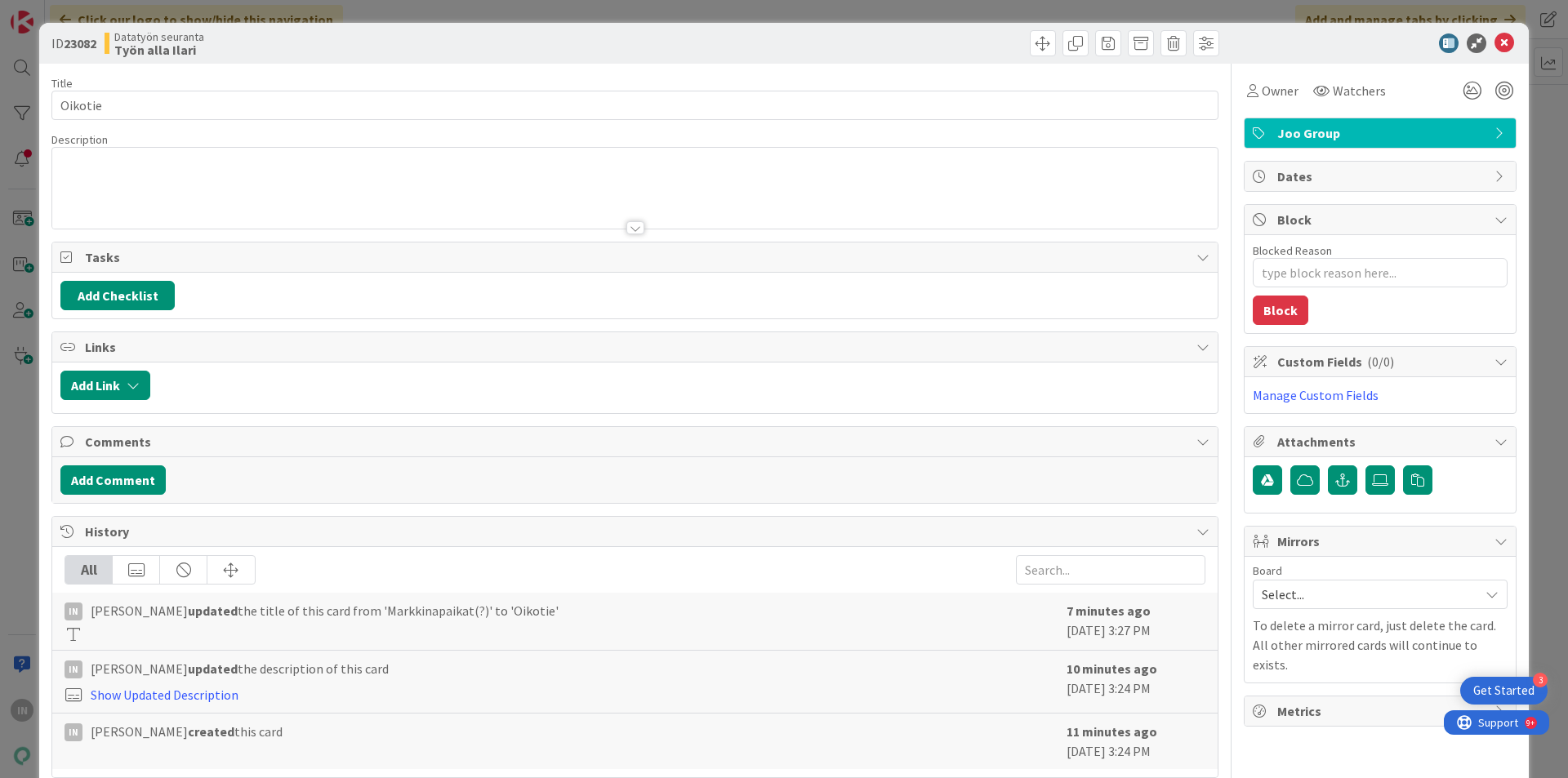
click at [388, 200] on div at bounding box center [635, 207] width 1165 height 41
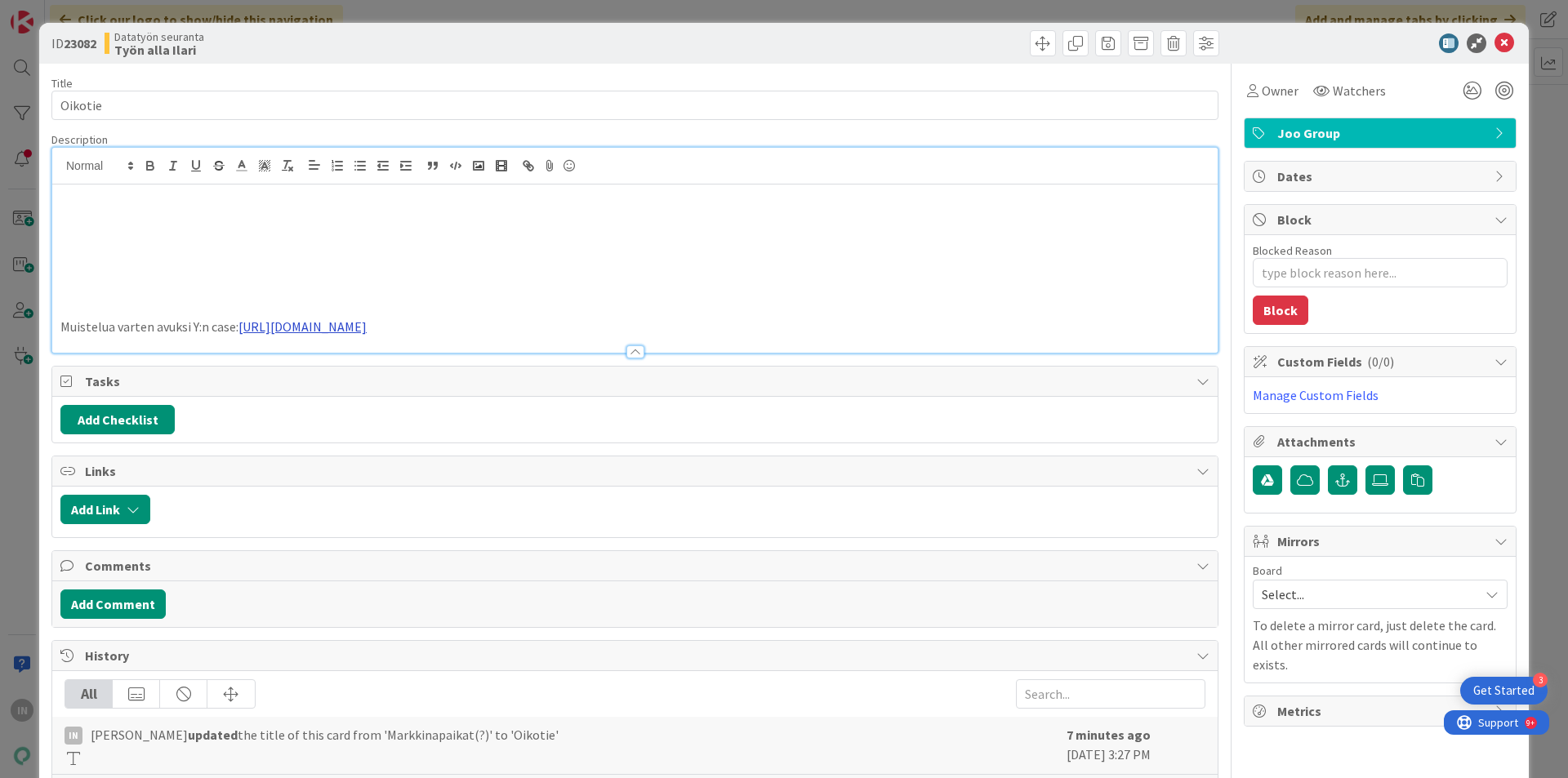
click at [367, 325] on link "[URL][DOMAIN_NAME]" at bounding box center [302, 326] width 128 height 17
click at [411, 354] on link "[URL][DOMAIN_NAME]" at bounding box center [396, 358] width 112 height 21
click at [143, 189] on p at bounding box center [635, 197] width 1150 height 18
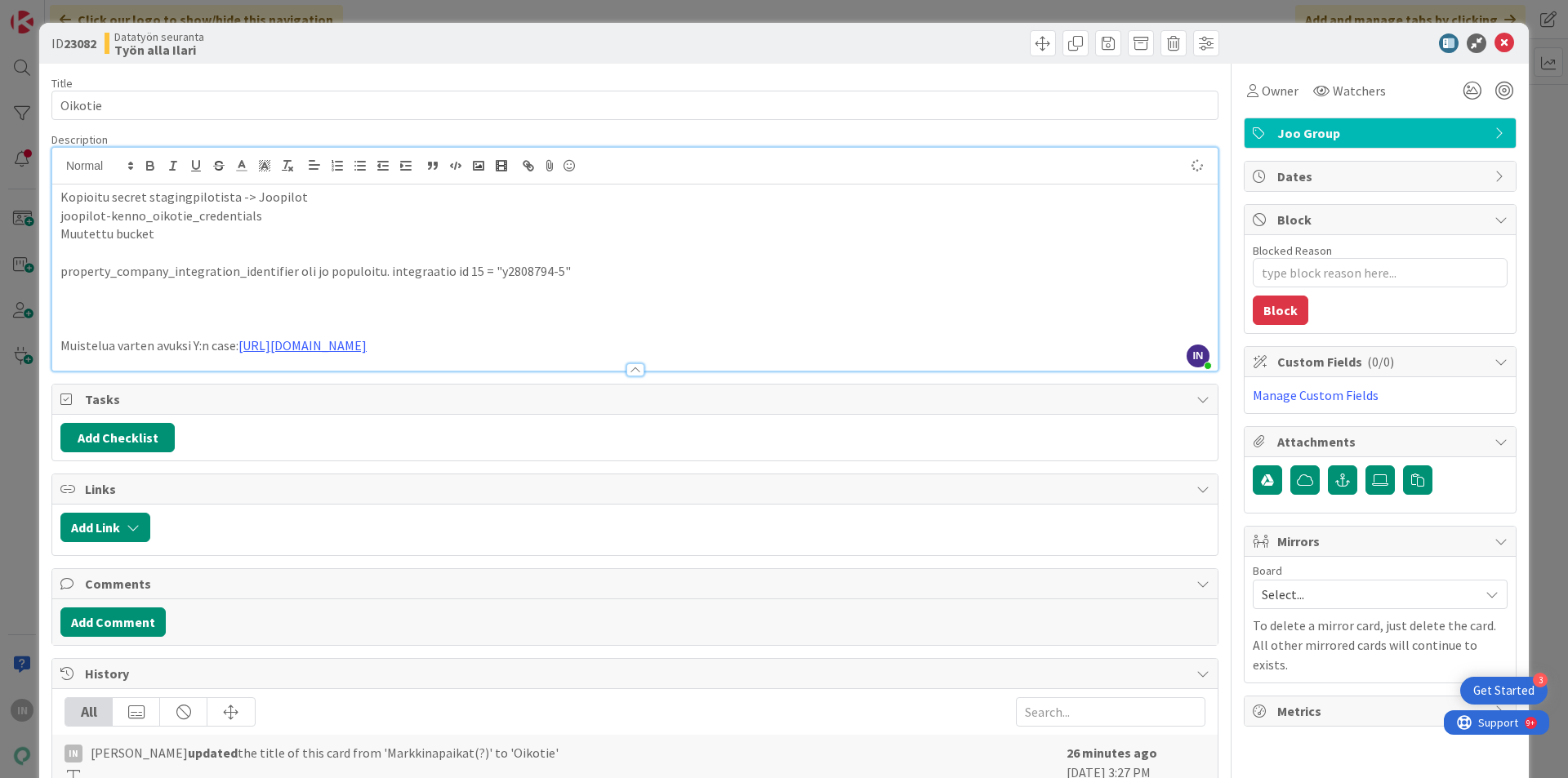
type textarea "x"
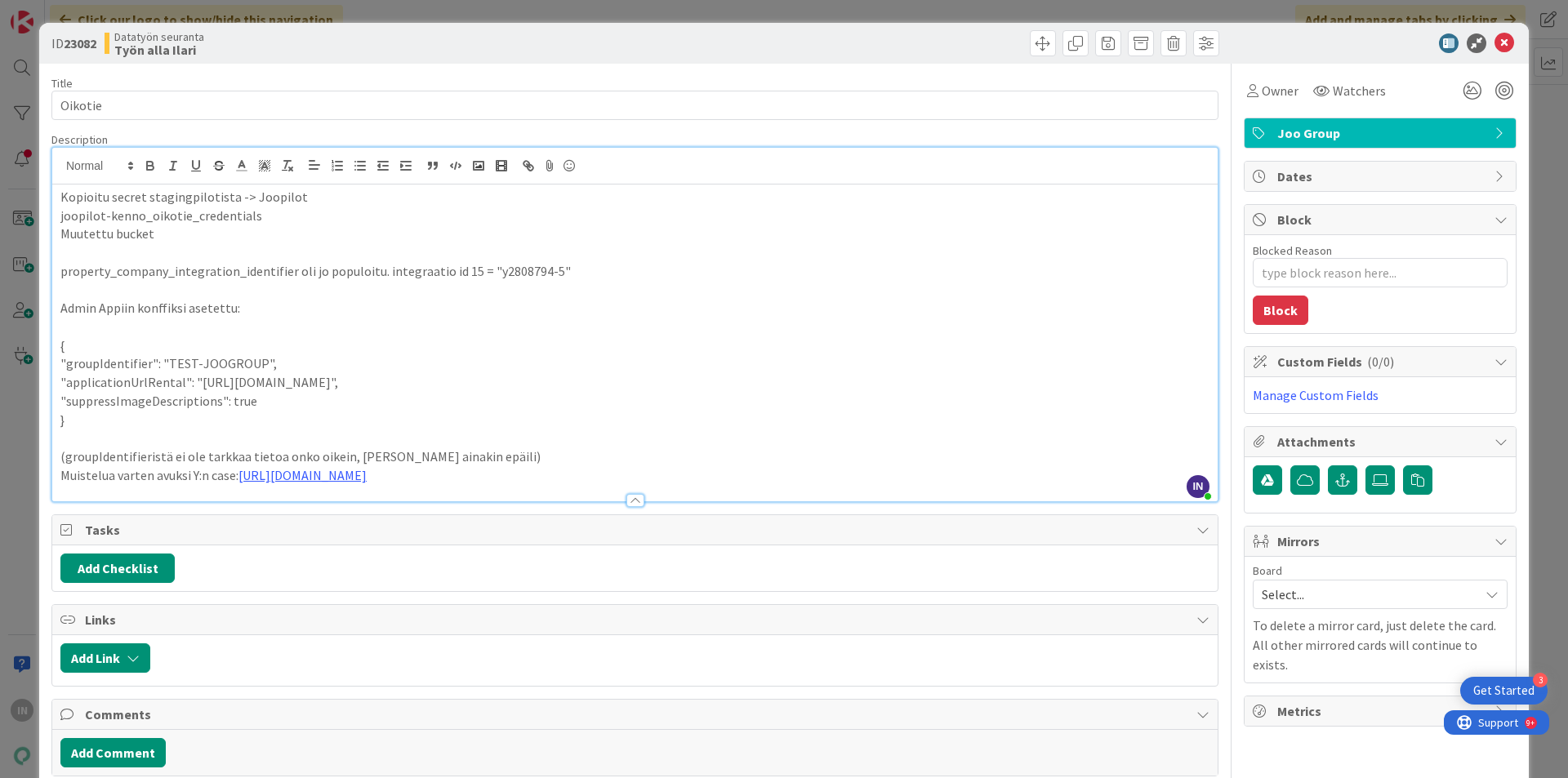
click at [247, 307] on p "Admin Appiin konffiksi asetettu:" at bounding box center [635, 308] width 1150 height 18
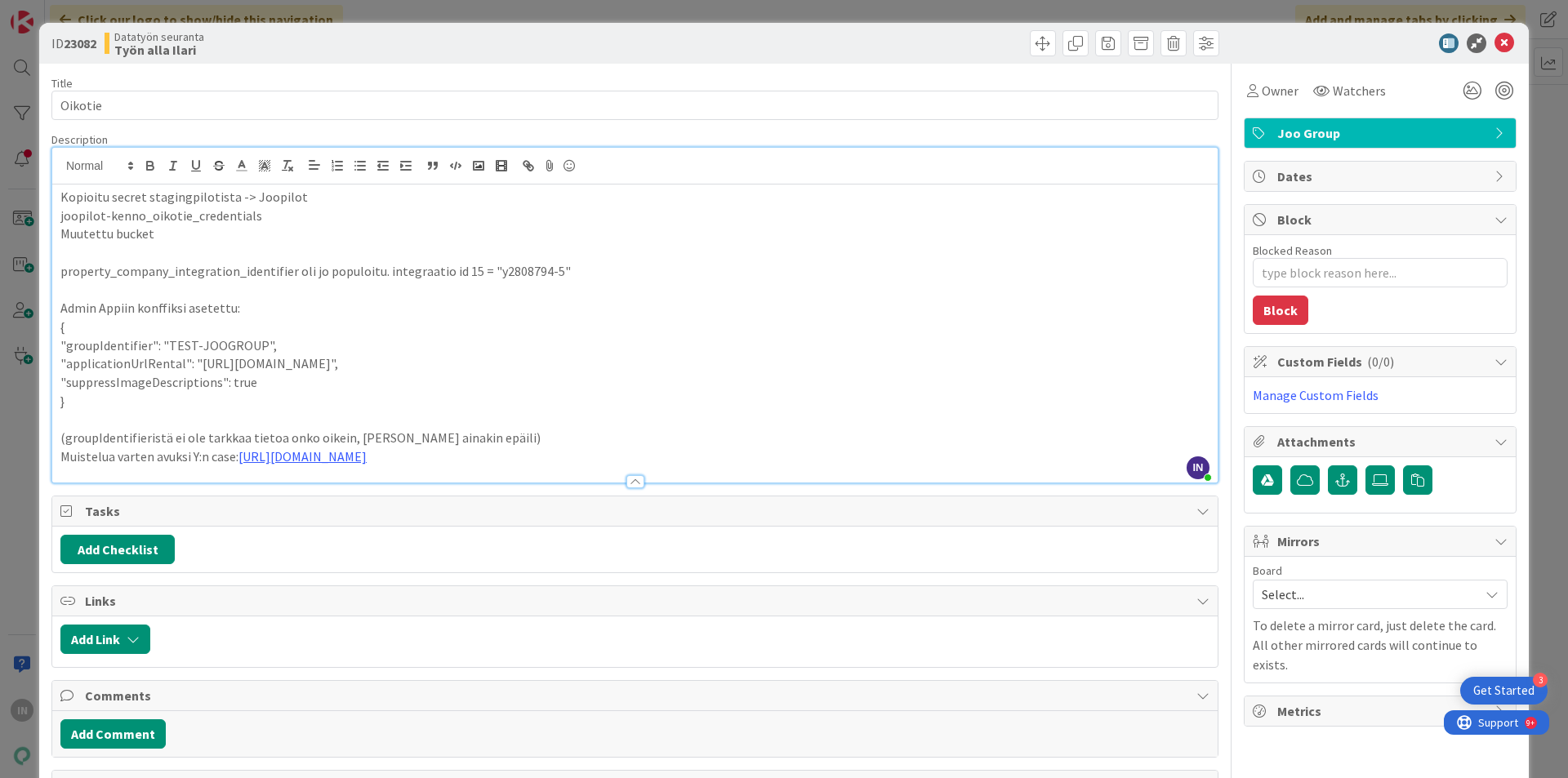
click at [474, 437] on p "(groupIdentifieristä ei ole tarkkaa tietoa onko oikein, [PERSON_NAME] ainakin e…" at bounding box center [635, 438] width 1150 height 18
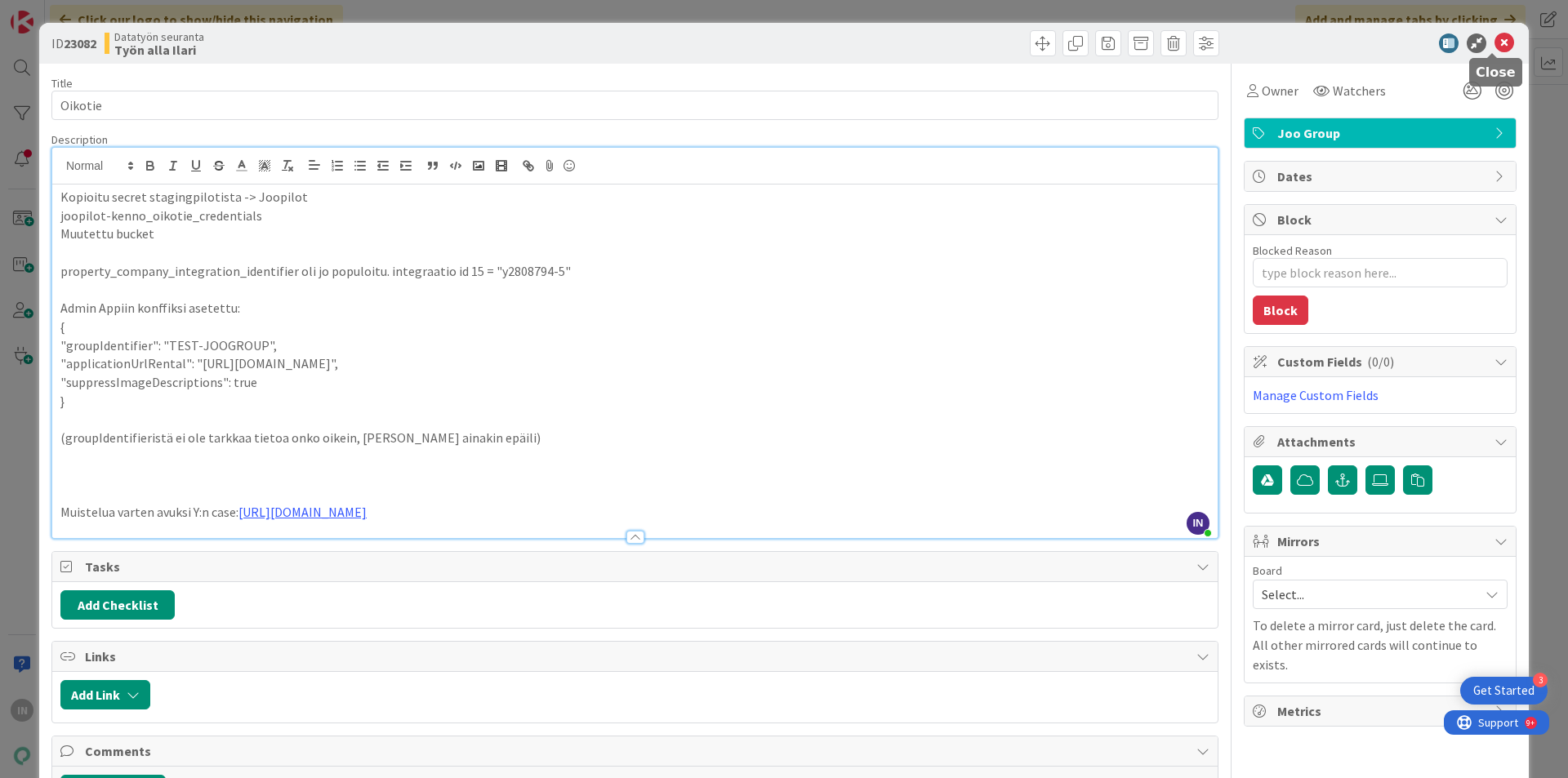
click at [1494, 51] on icon at bounding box center [1504, 42] width 19 height 19
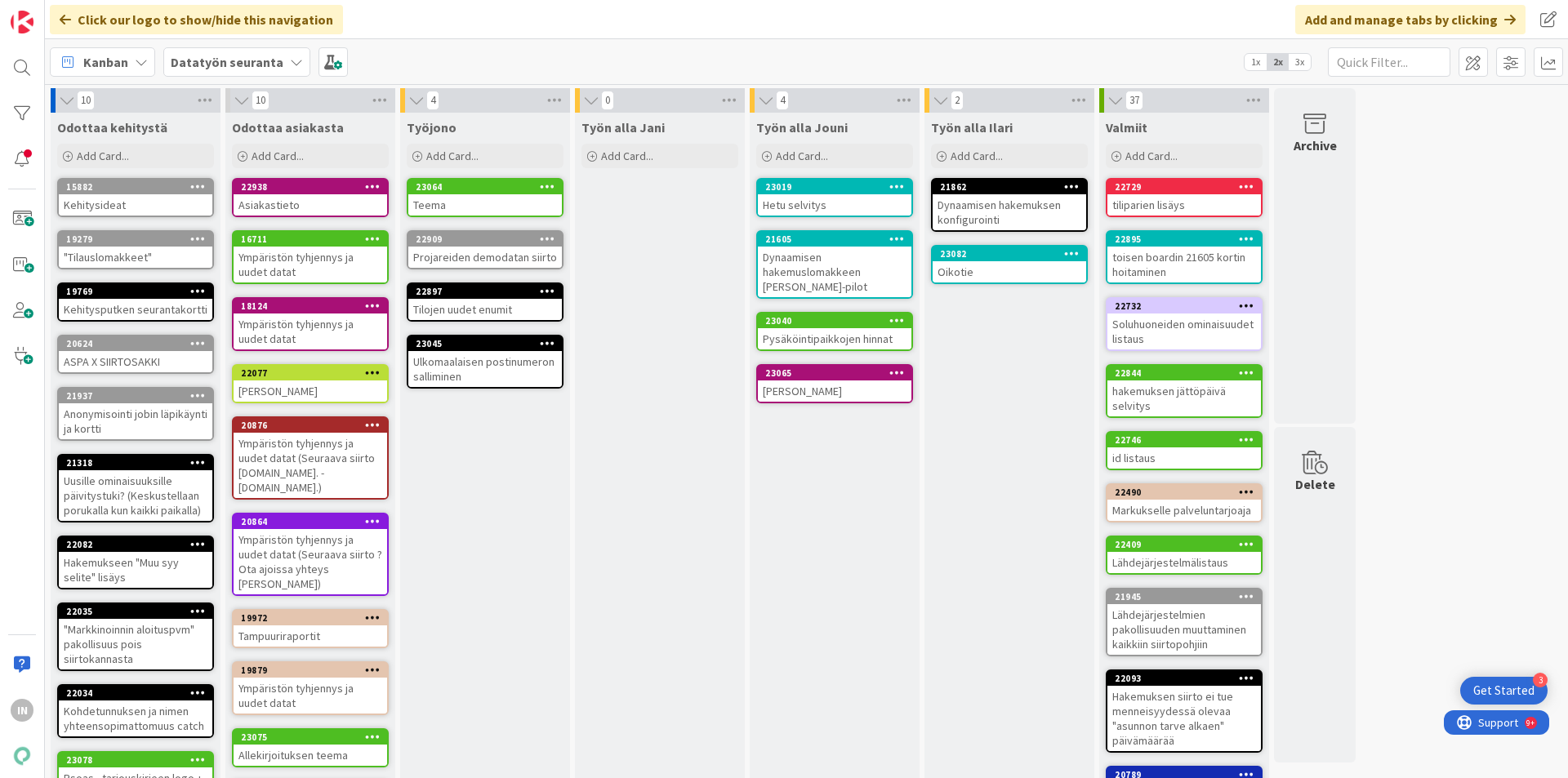
click at [1025, 272] on div "Oikotie" at bounding box center [1009, 271] width 154 height 21
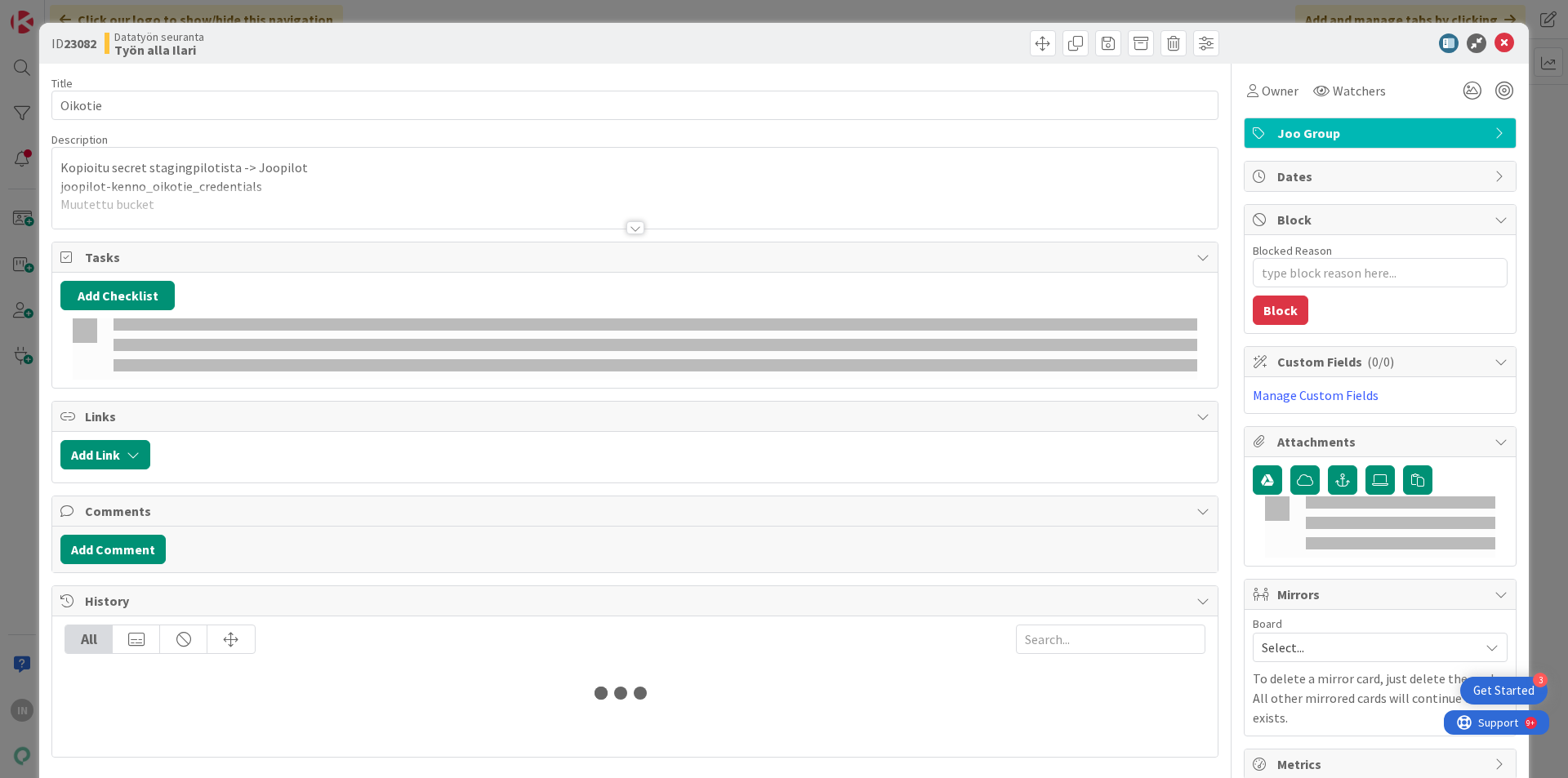
type textarea "x"
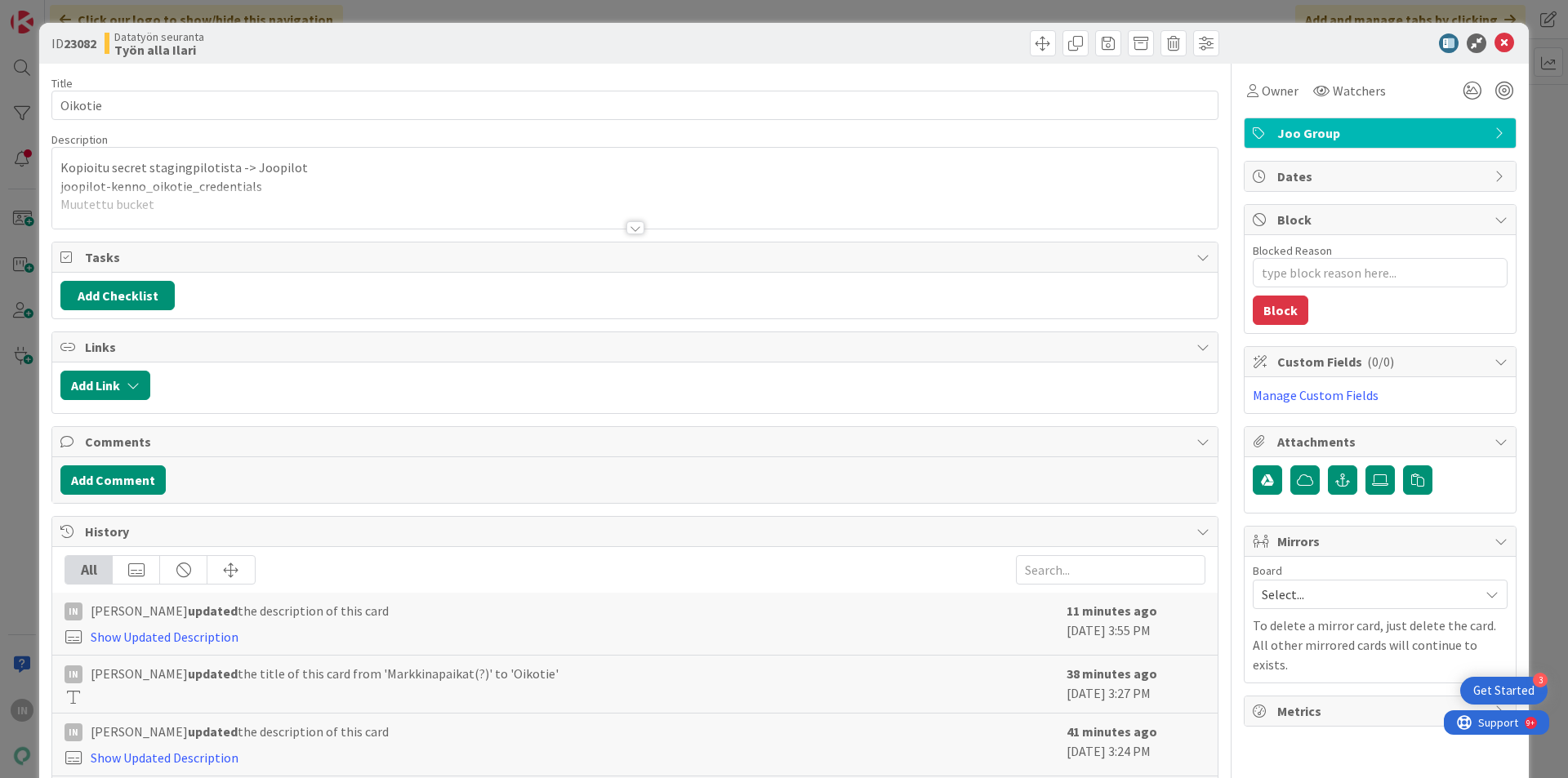
click at [211, 183] on p "joopilot-kenno_oikotie_credentials" at bounding box center [635, 187] width 1150 height 18
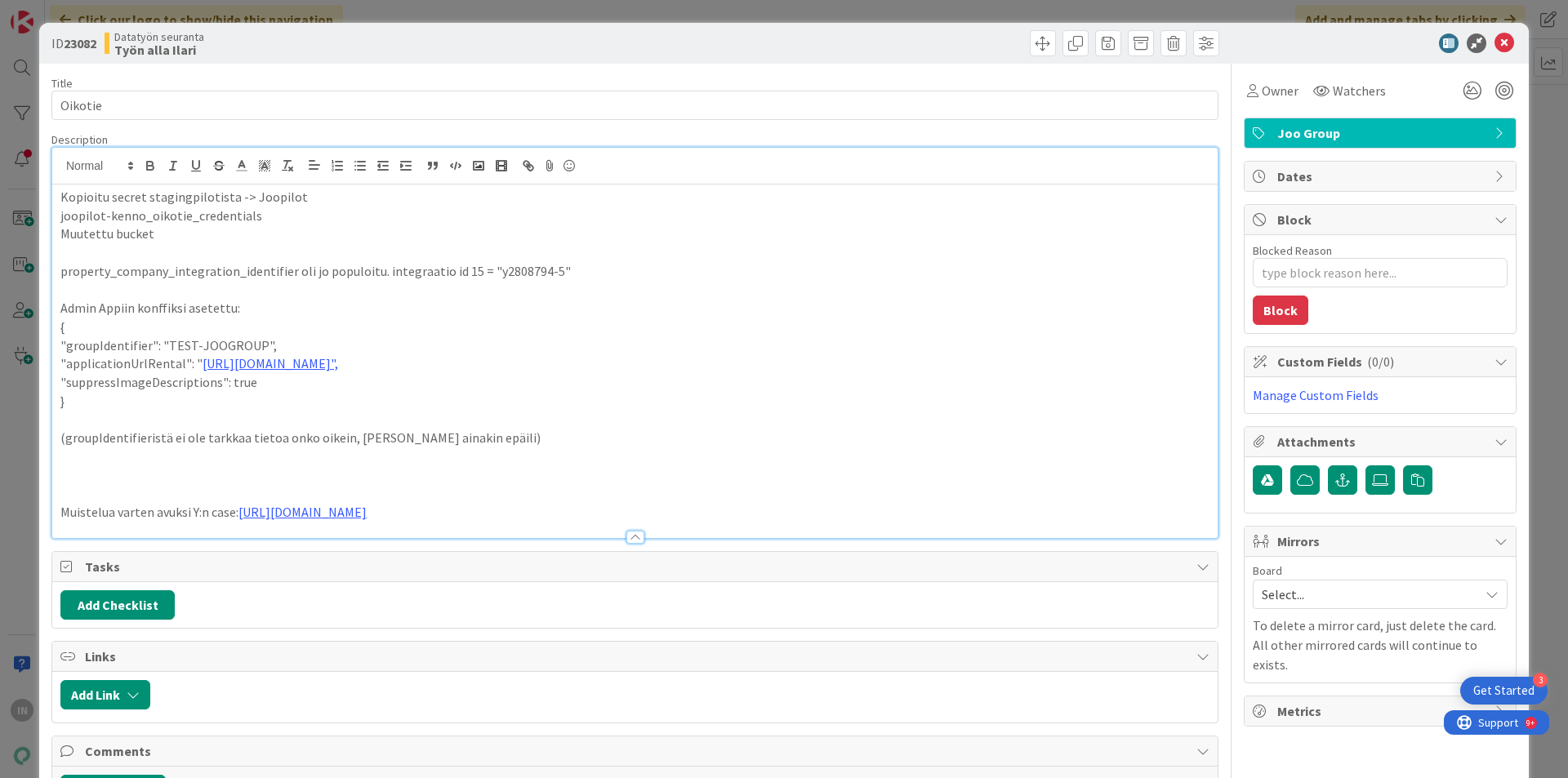
click at [257, 348] on p ""groupIdentifier": "TEST-JOOGROUP"," at bounding box center [635, 346] width 1150 height 18
type textarea "x"
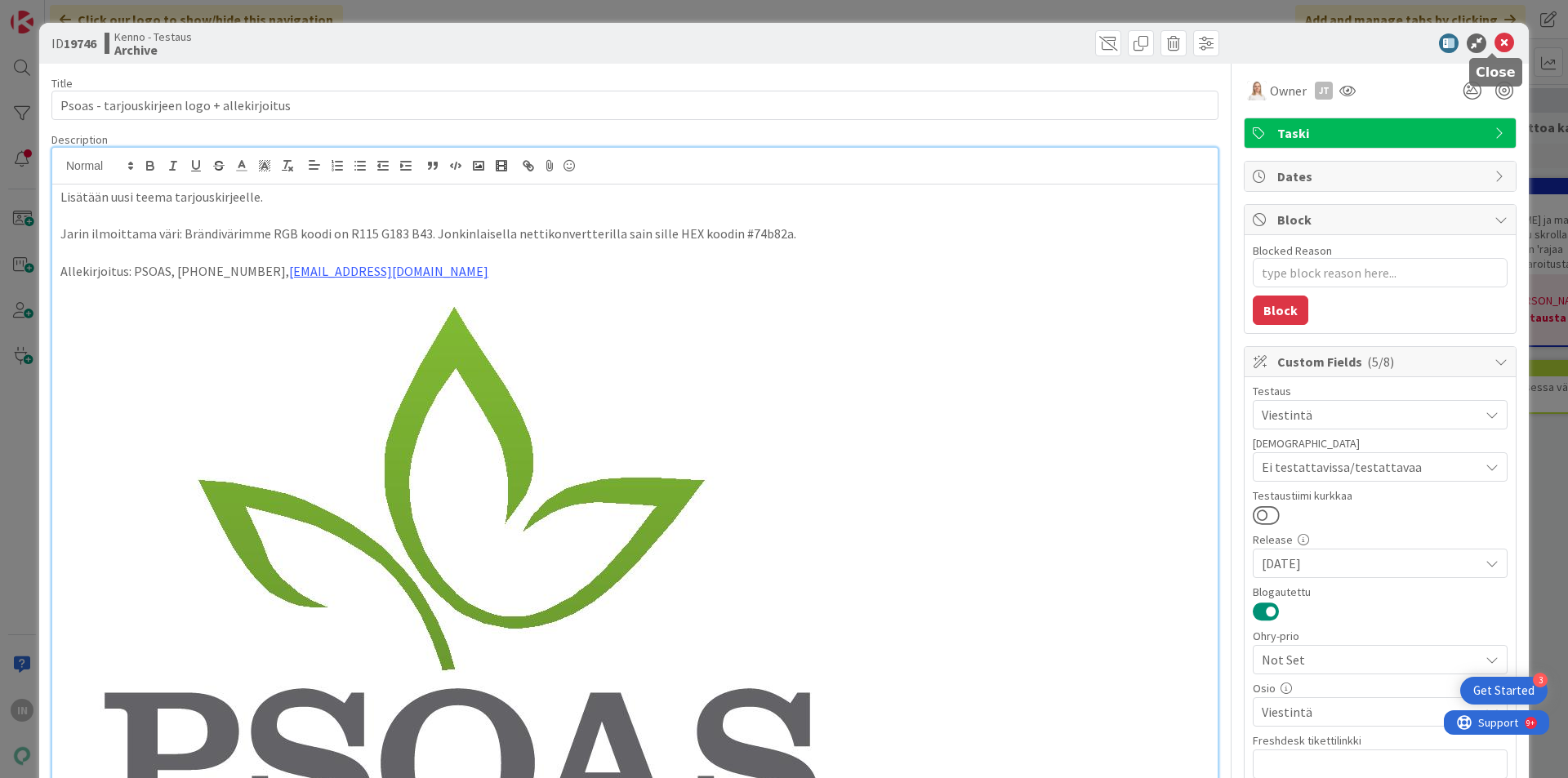
click at [1494, 44] on icon at bounding box center [1504, 42] width 19 height 19
